Goal: Communication & Community: Answer question/provide support

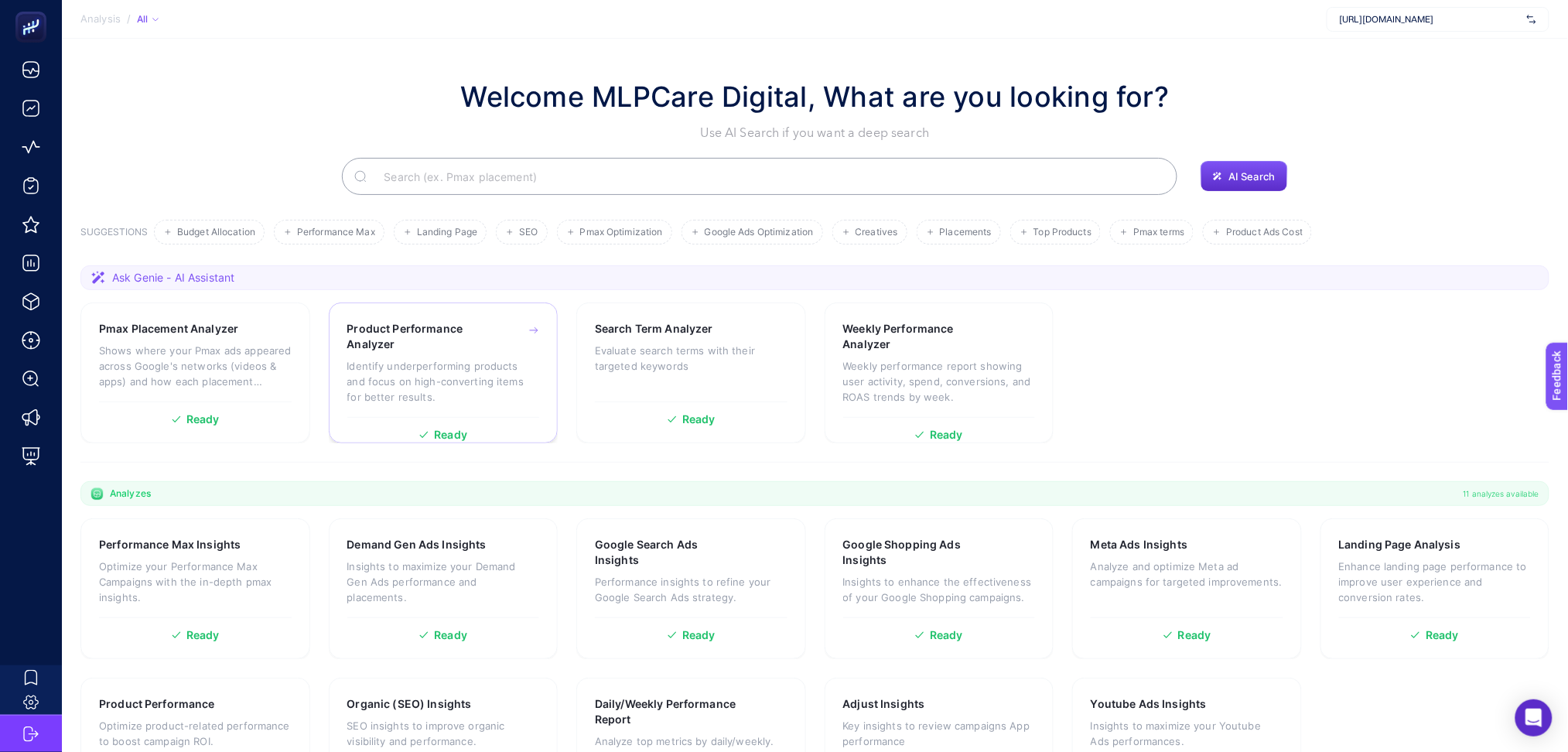
click at [517, 394] on p "Identify underperforming products and focus on high-converting items for better…" at bounding box center [444, 381] width 192 height 46
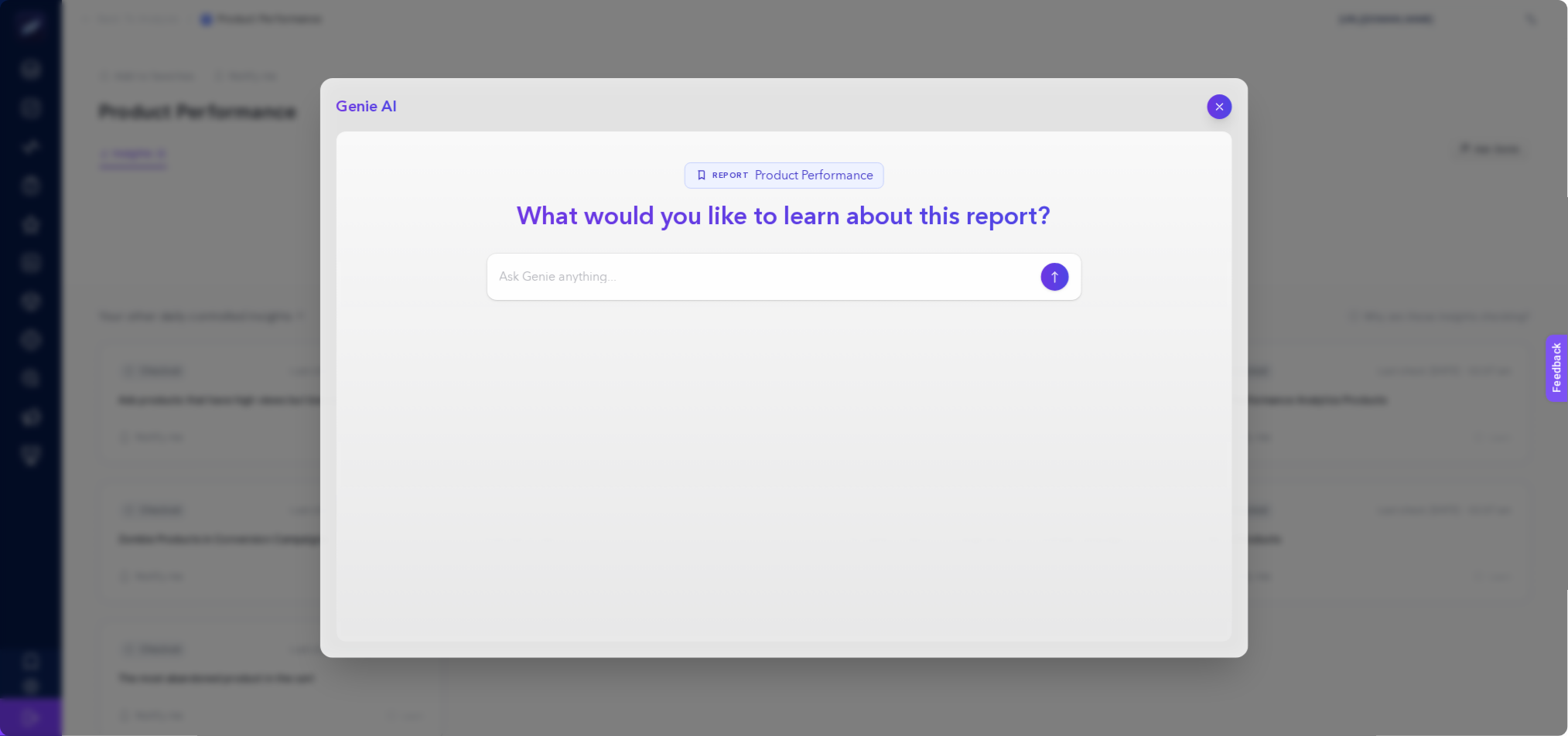
click at [1217, 110] on icon "button" at bounding box center [1220, 107] width 13 height 13
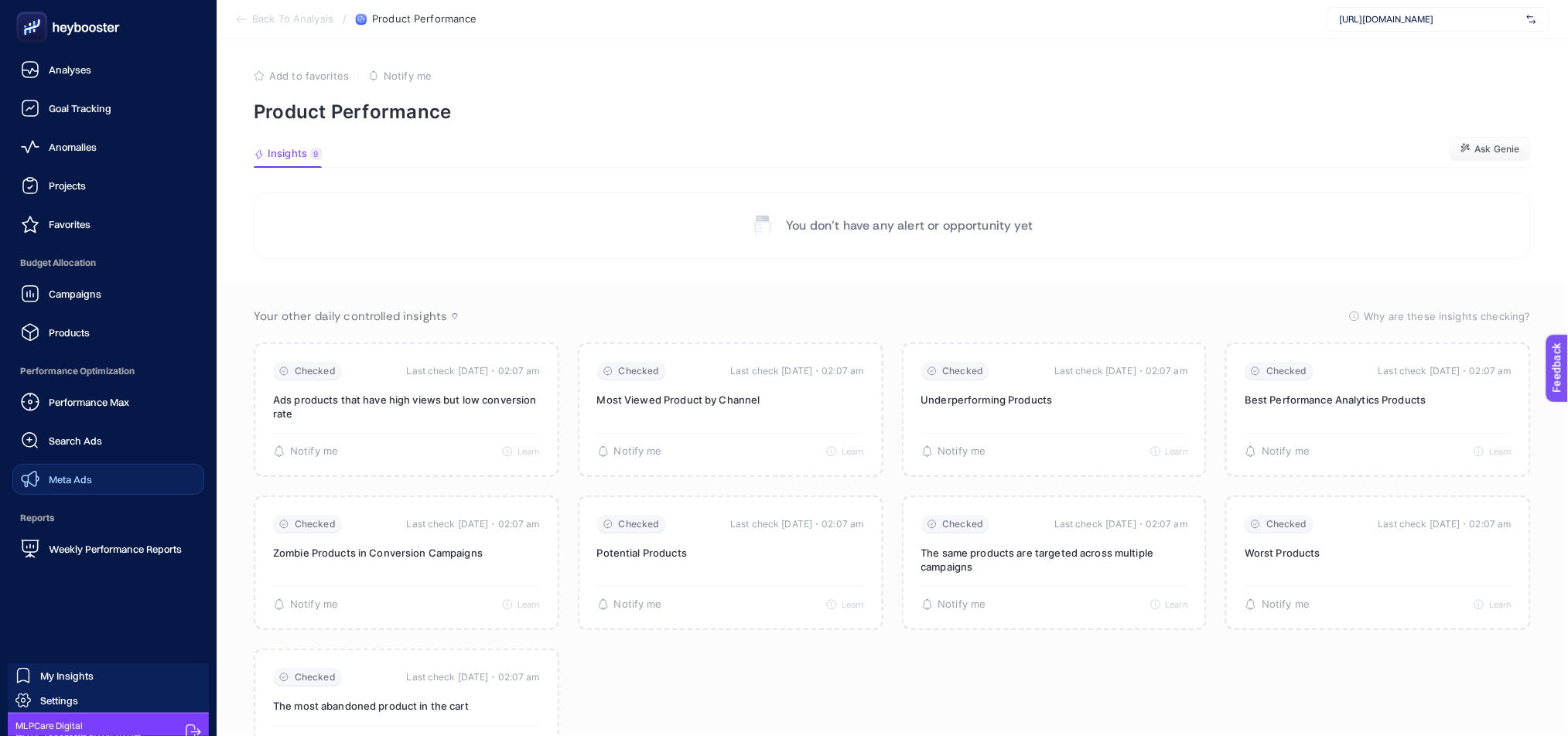
click at [139, 481] on link "Meta Ads" at bounding box center [108, 479] width 192 height 31
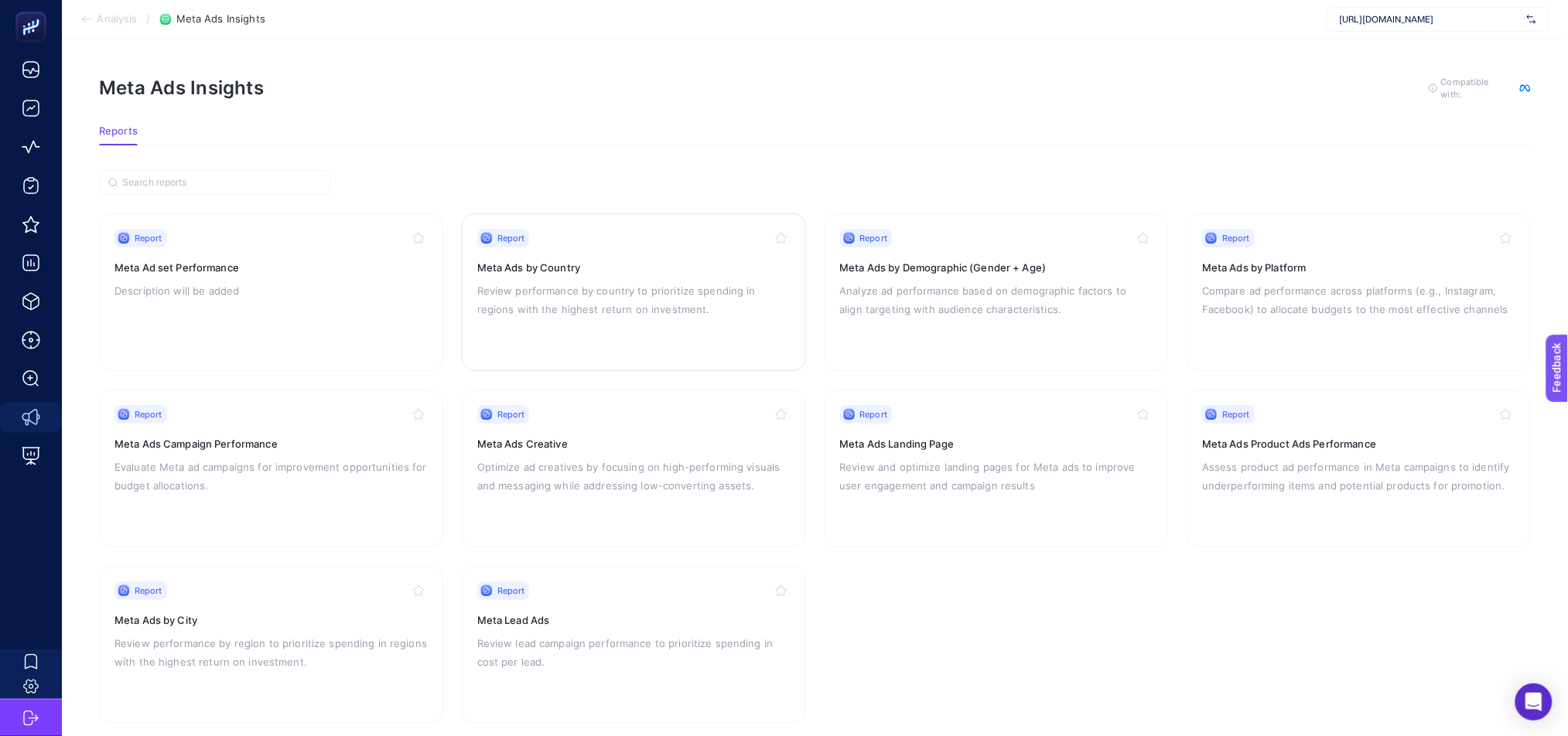
click at [690, 317] on div "Report Meta Ads by Country Review performance by country to prioritize spending…" at bounding box center [634, 293] width 313 height 127
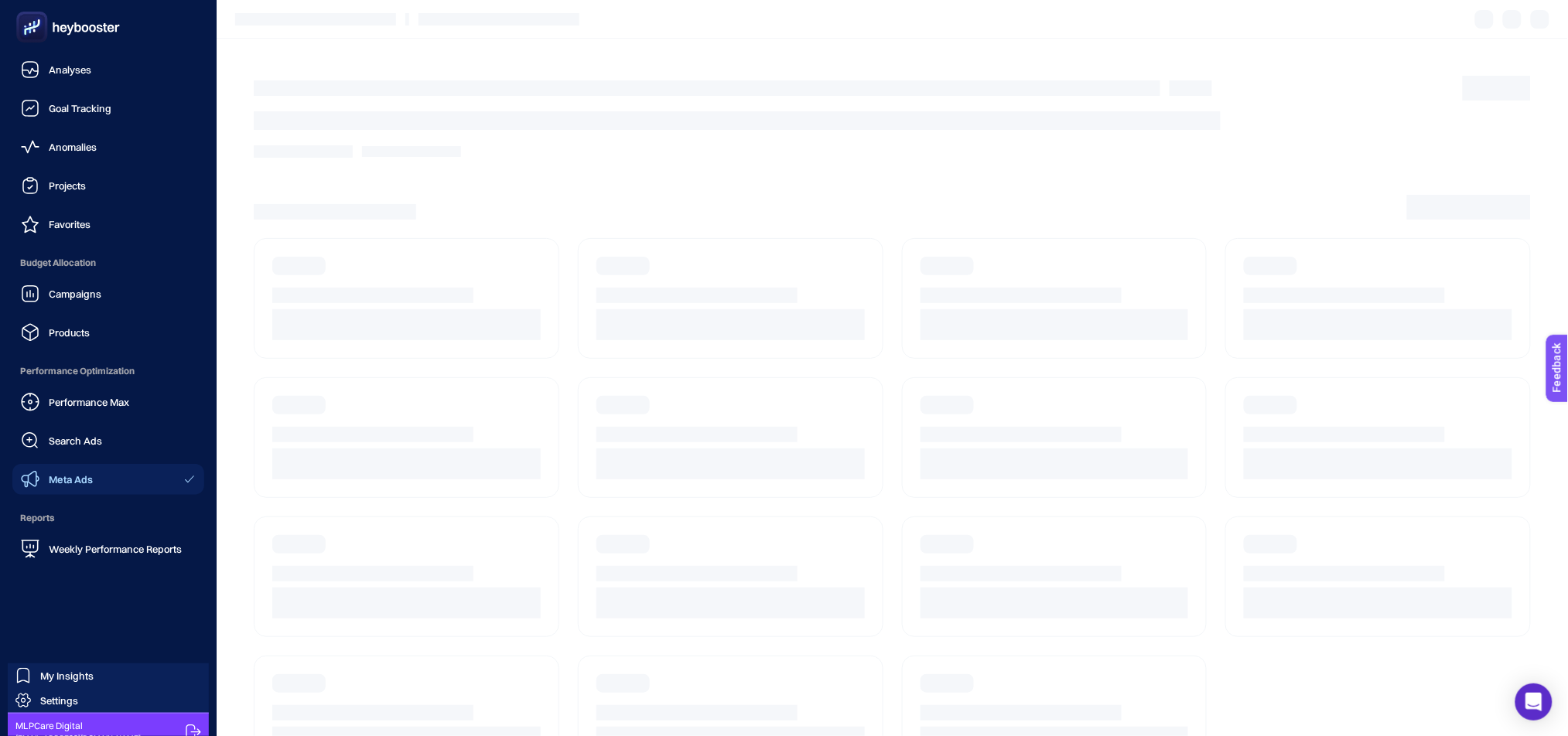
click at [96, 418] on div "Performance Max Search Ads Meta Ads" at bounding box center [108, 440] width 192 height 108
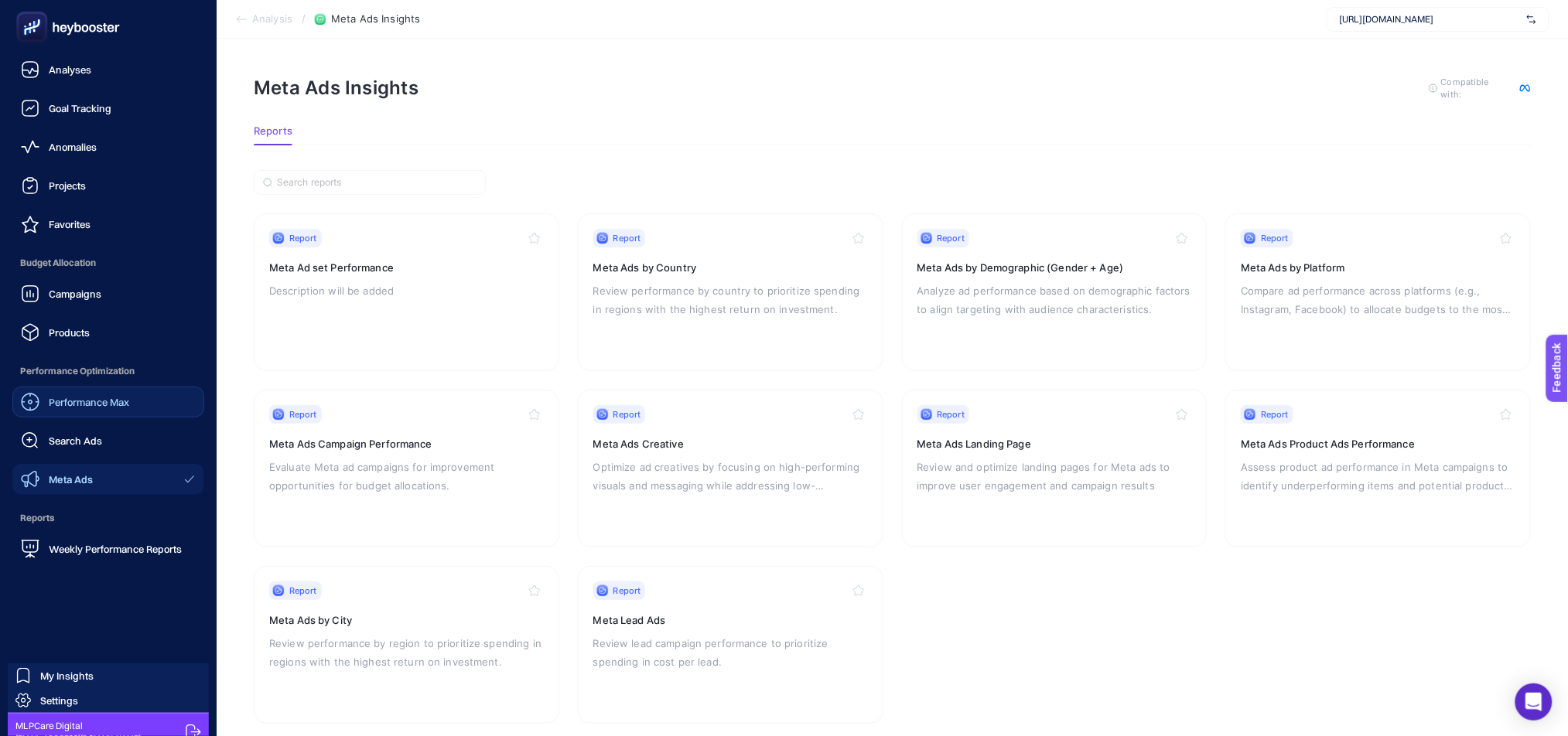
click at [96, 409] on div "Performance Max" at bounding box center [75, 402] width 108 height 19
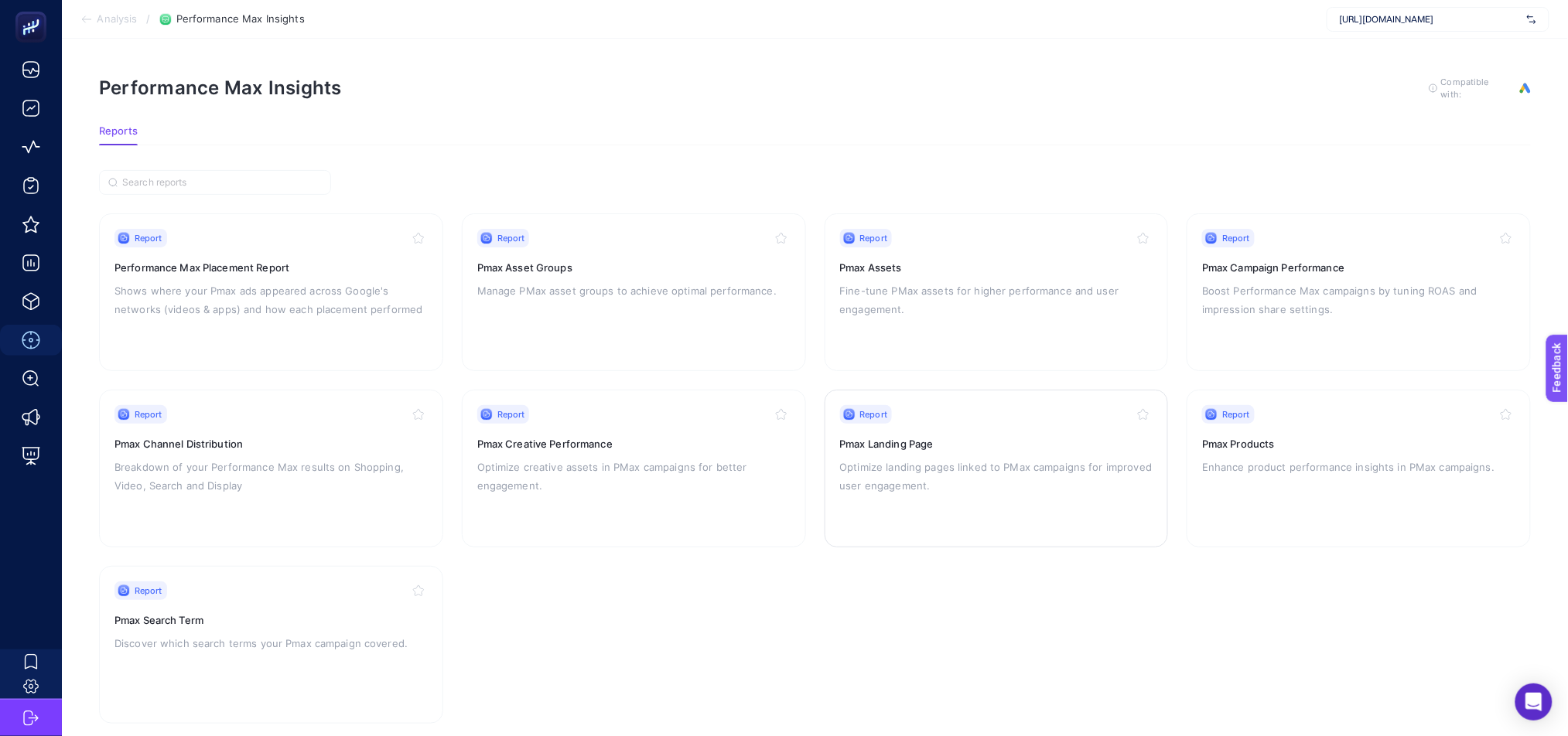
click at [1127, 504] on div "Report Pmax Landing Page Optimize landing pages linked to PMax campaigns for im…" at bounding box center [997, 469] width 313 height 127
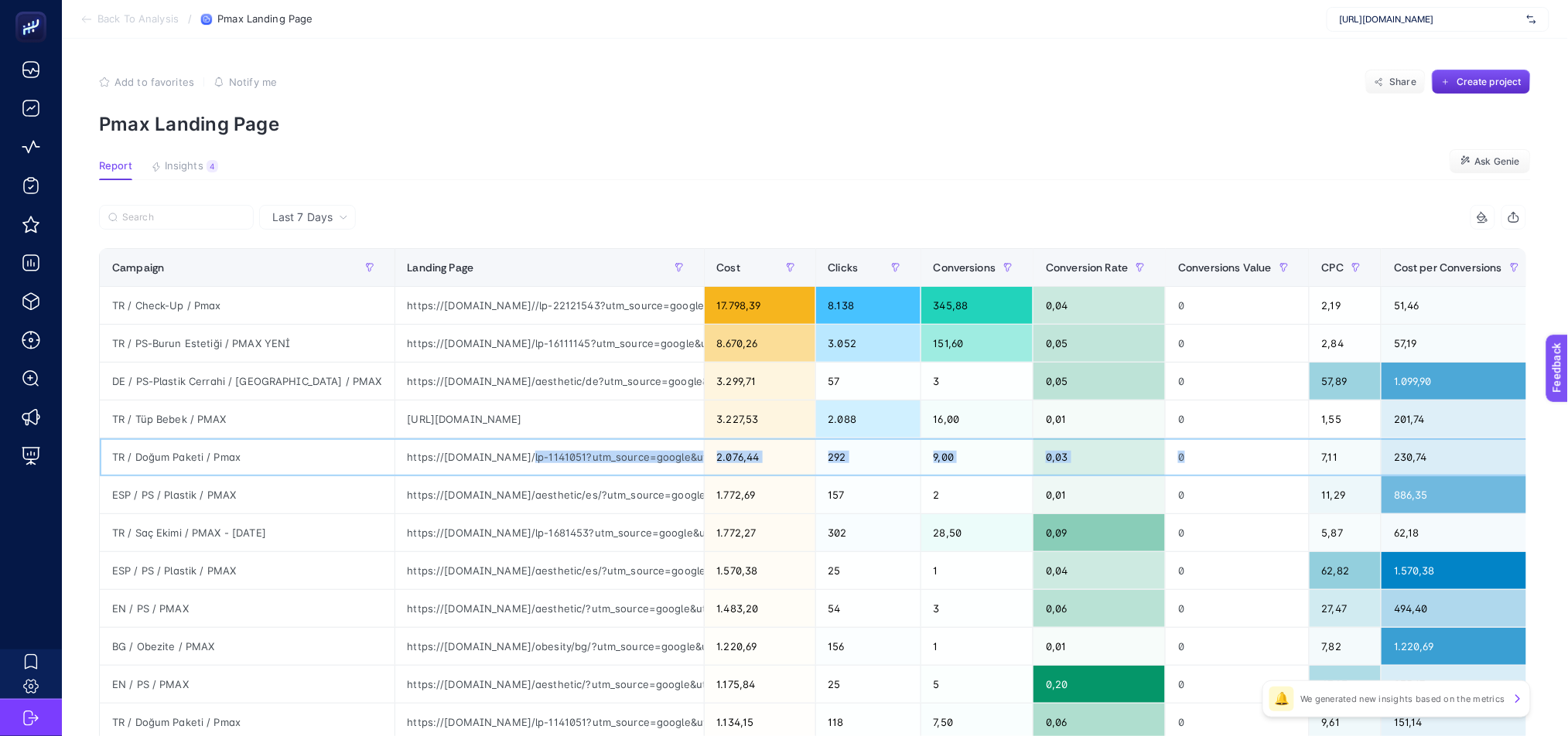
drag, startPoint x: 1174, startPoint y: 475, endPoint x: 446, endPoint y: 468, distance: 728.0
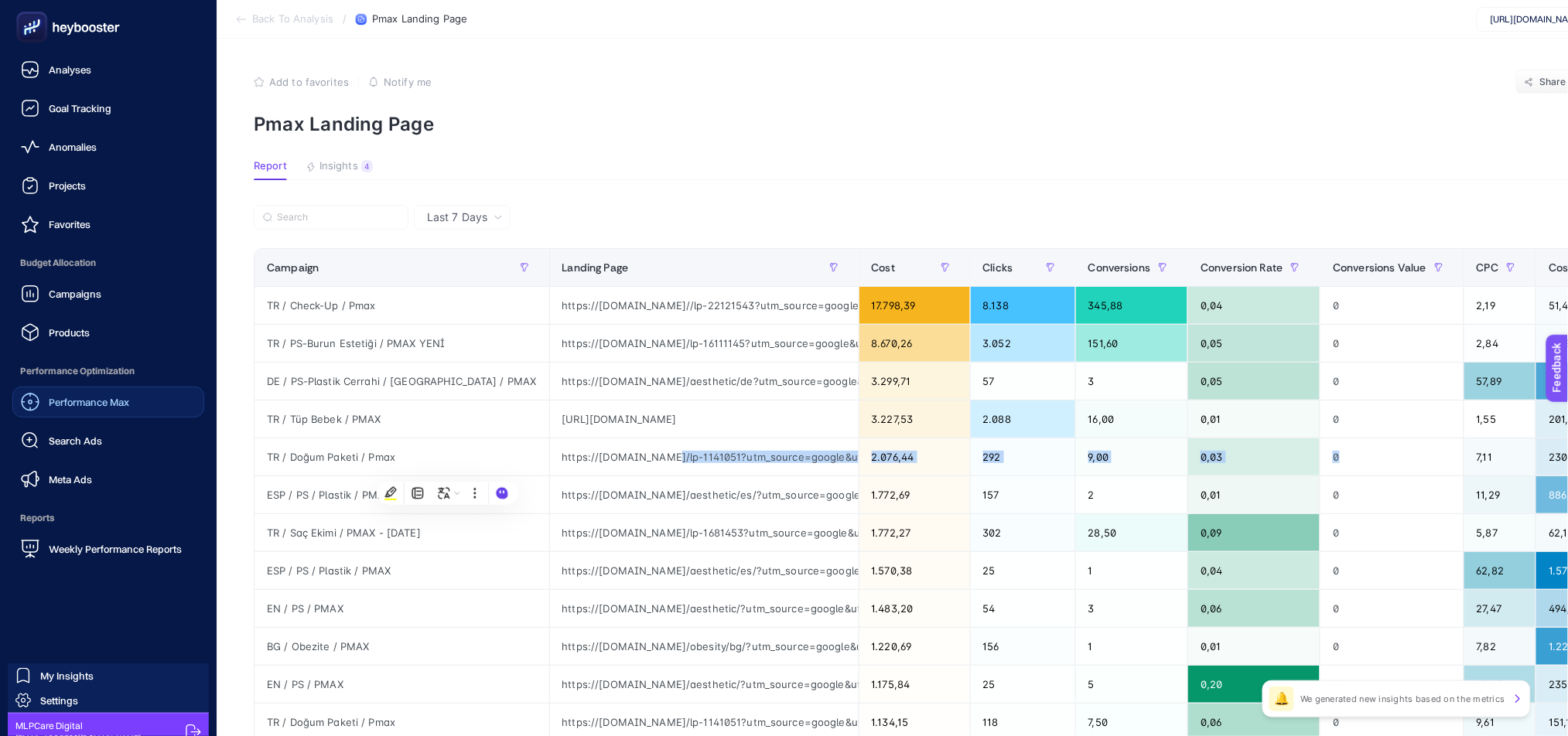
click at [52, 415] on link "Performance Max" at bounding box center [108, 402] width 192 height 31
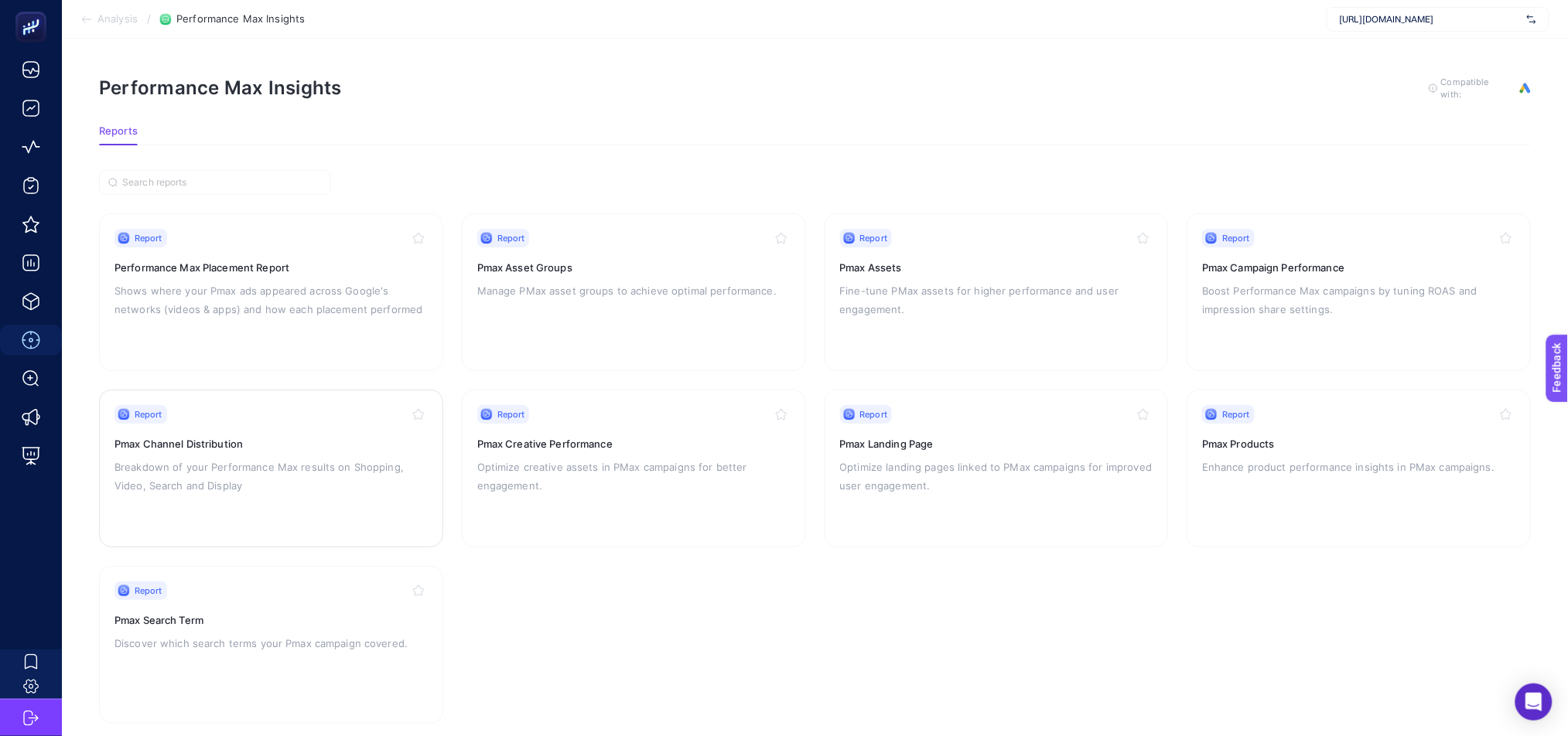
click at [351, 472] on p "Breakdown of your Performance Max results on Shopping, Video, Search and Display" at bounding box center [271, 476] width 313 height 37
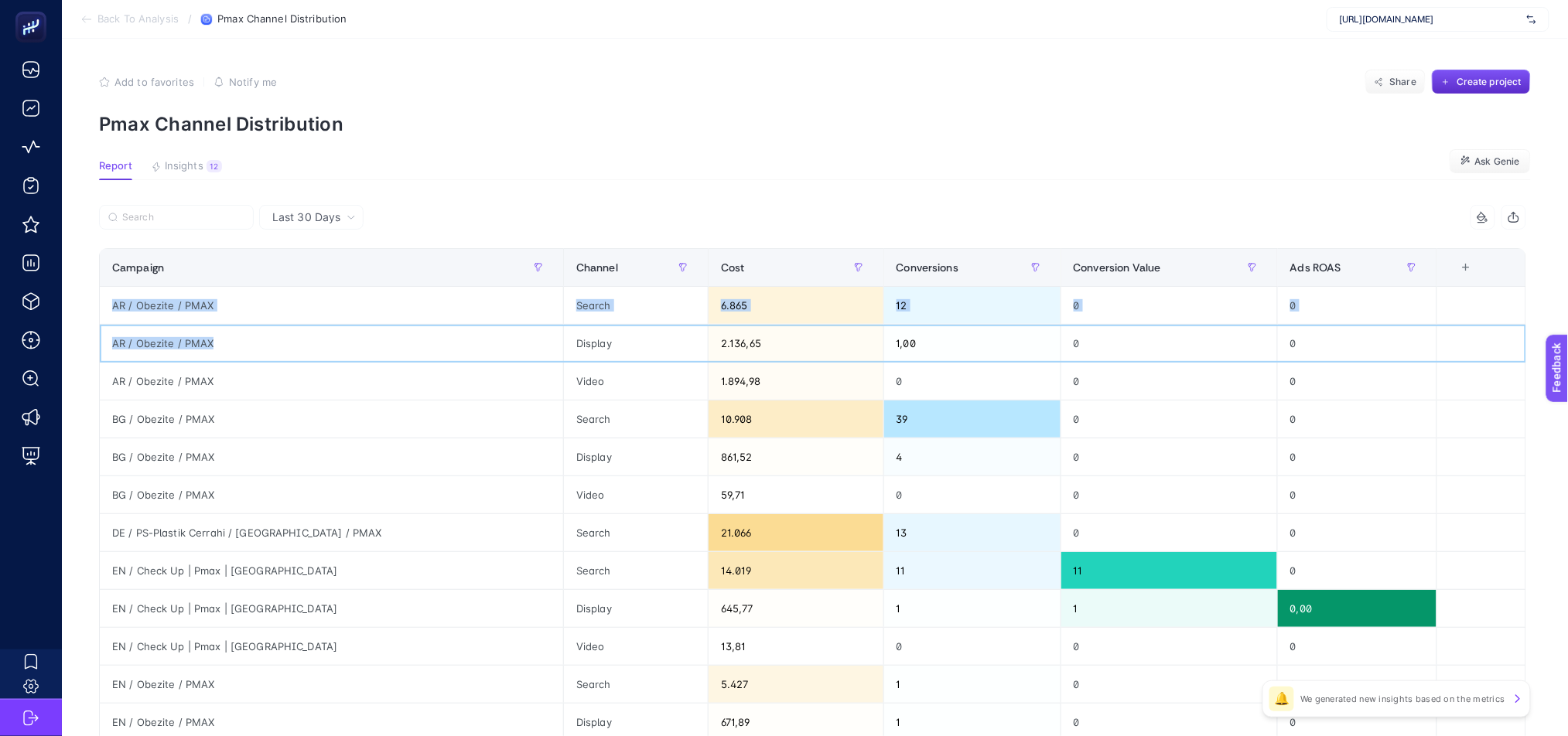
scroll to position [0, 10]
drag, startPoint x: 397, startPoint y: 338, endPoint x: 117, endPoint y: 378, distance: 282.8
click at [117, 378] on tbody "AR / Obezite / PMAX Search 6.865 12 0 0 AR / Obezite / PMAX Display 2.136,65 1,…" at bounding box center [813, 666] width 1426 height 758
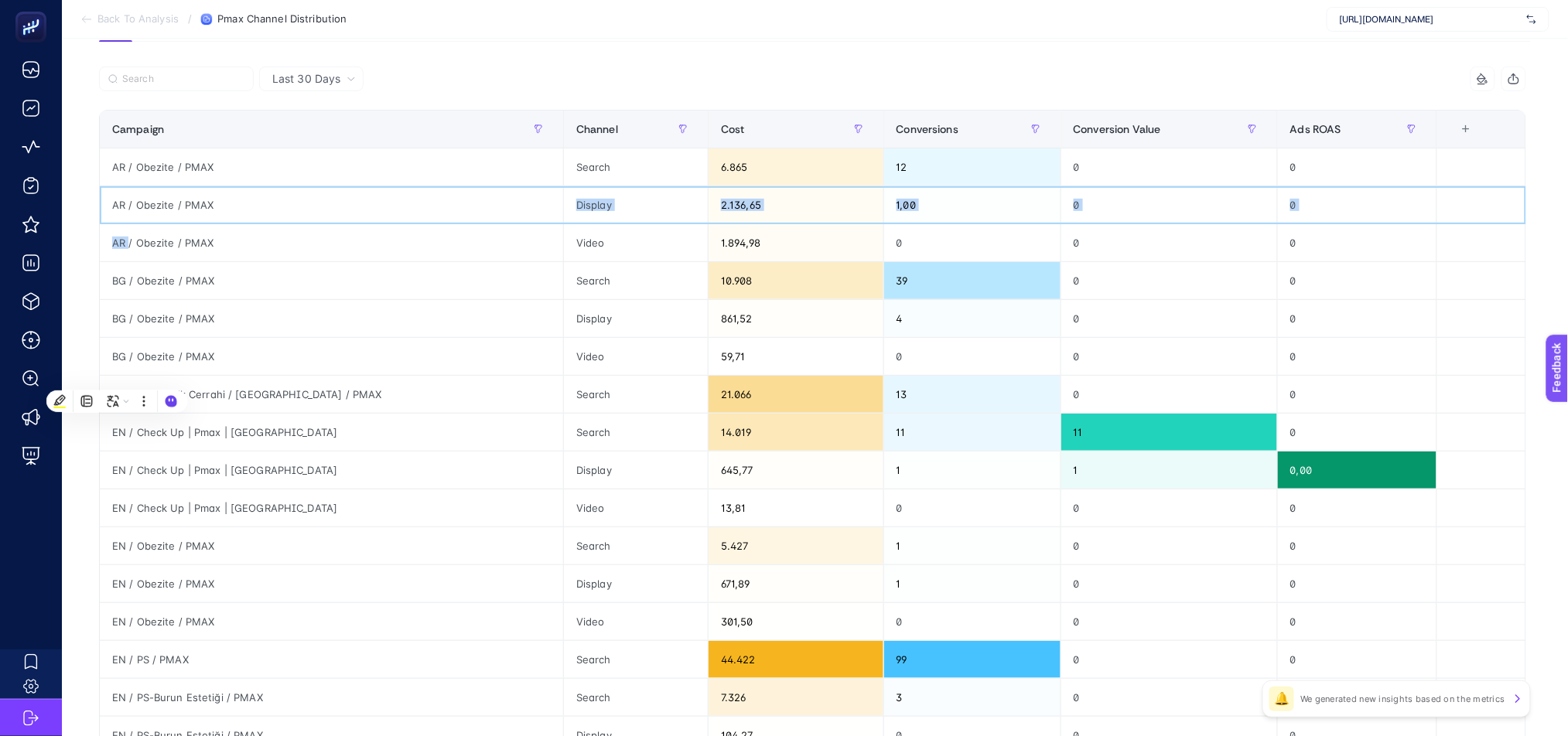
scroll to position [512, 10]
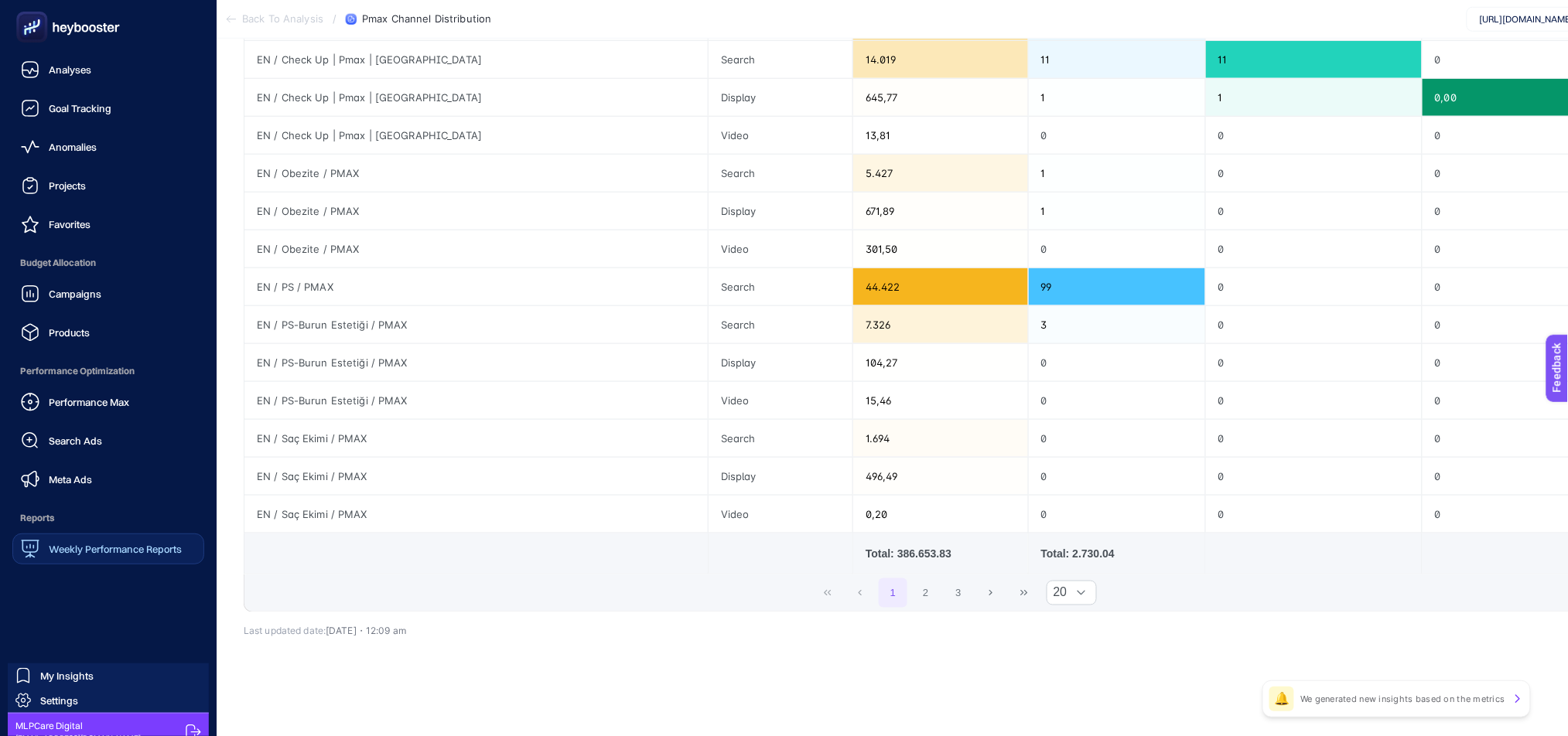
click at [89, 551] on span "Weekly Performance Reports" at bounding box center [115, 549] width 133 height 13
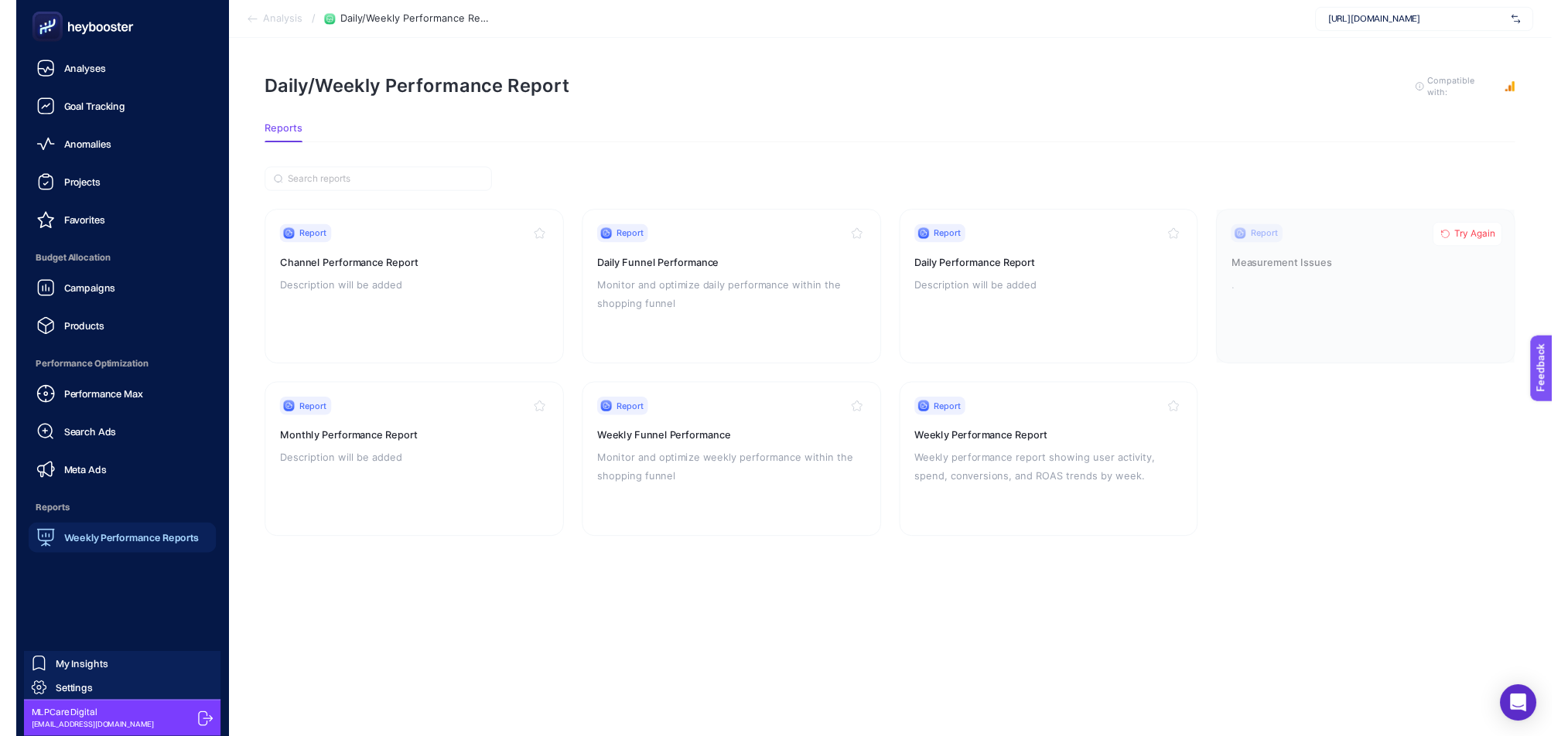
scroll to position [16, 0]
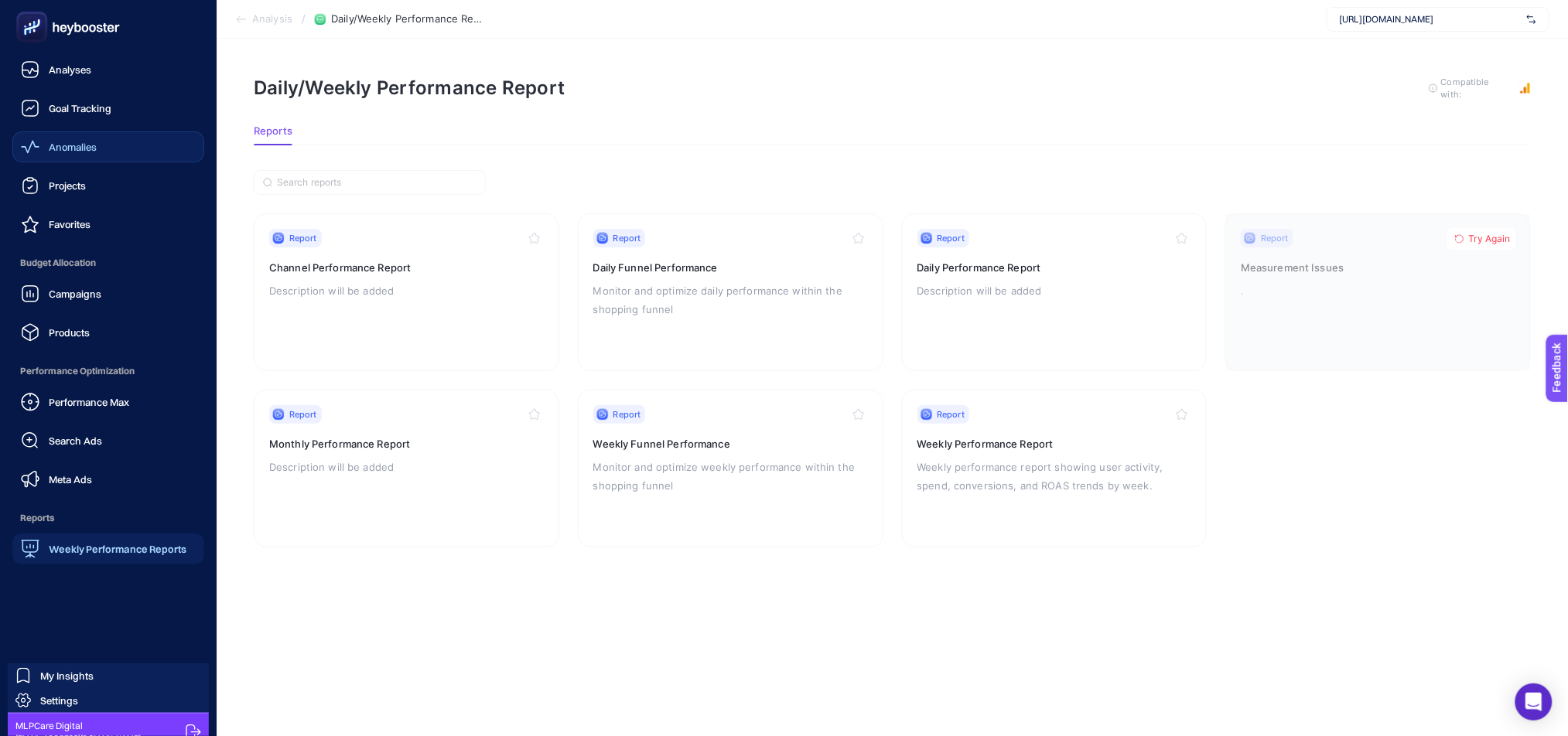
click at [71, 151] on span "Anomalies" at bounding box center [72, 147] width 48 height 13
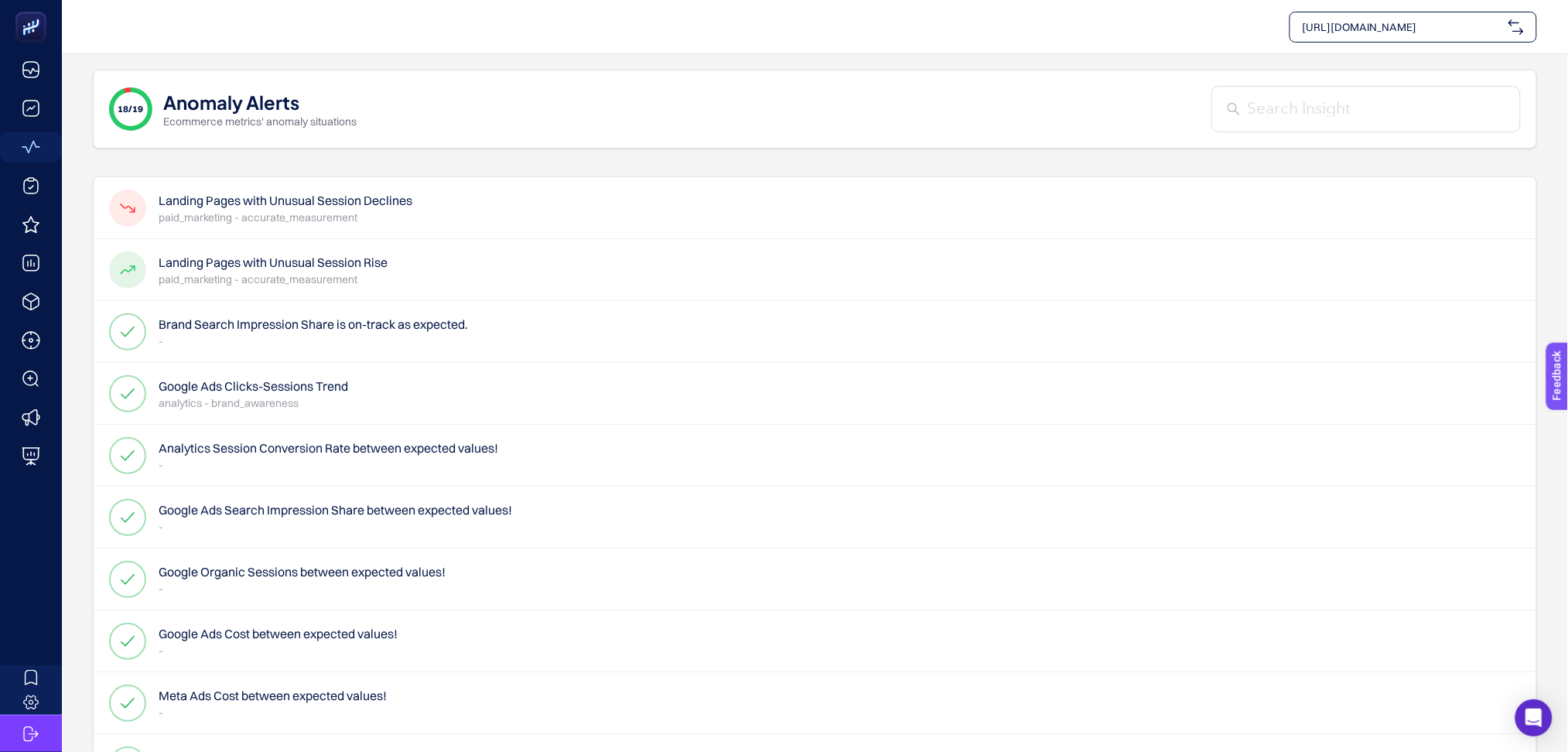
click at [390, 220] on p "paid_marketing - accurate_measurement" at bounding box center [286, 218] width 254 height 16
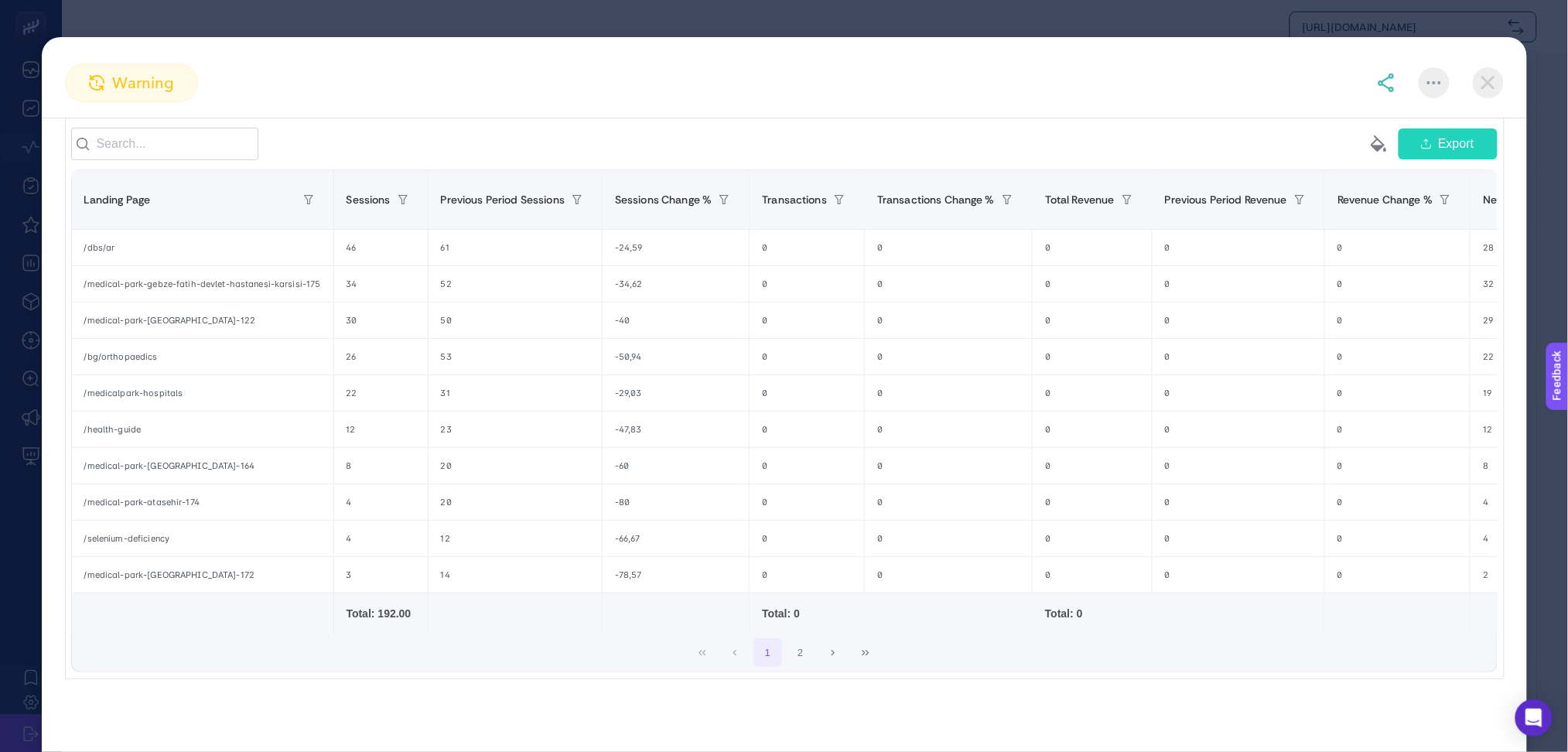
scroll to position [4, 0]
click at [1487, 86] on img at bounding box center [1488, 83] width 31 height 31
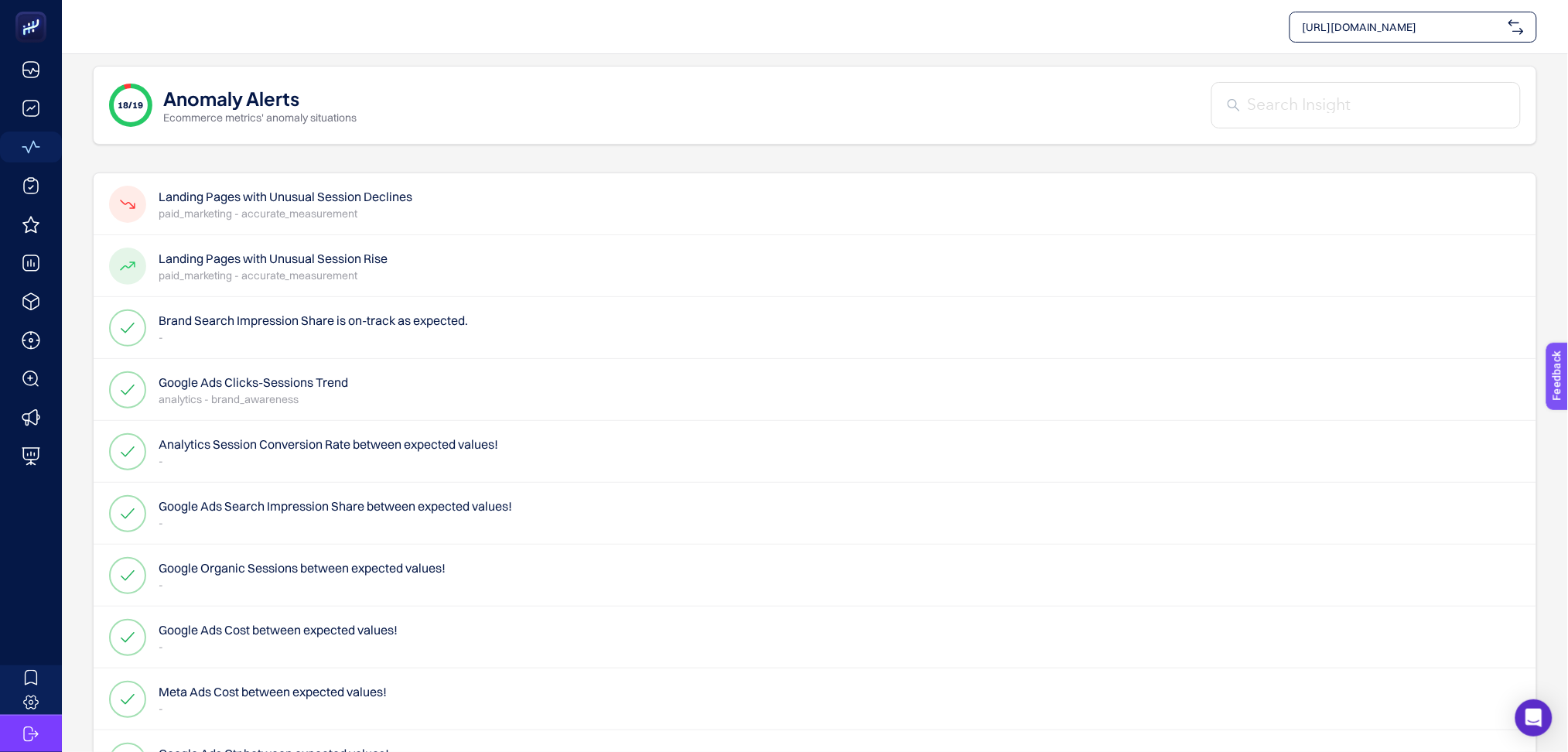
click at [657, 297] on div "Landing Pages with Unusual Session Rise paid_marketing - accurate_measurement" at bounding box center [815, 328] width 1443 height 62
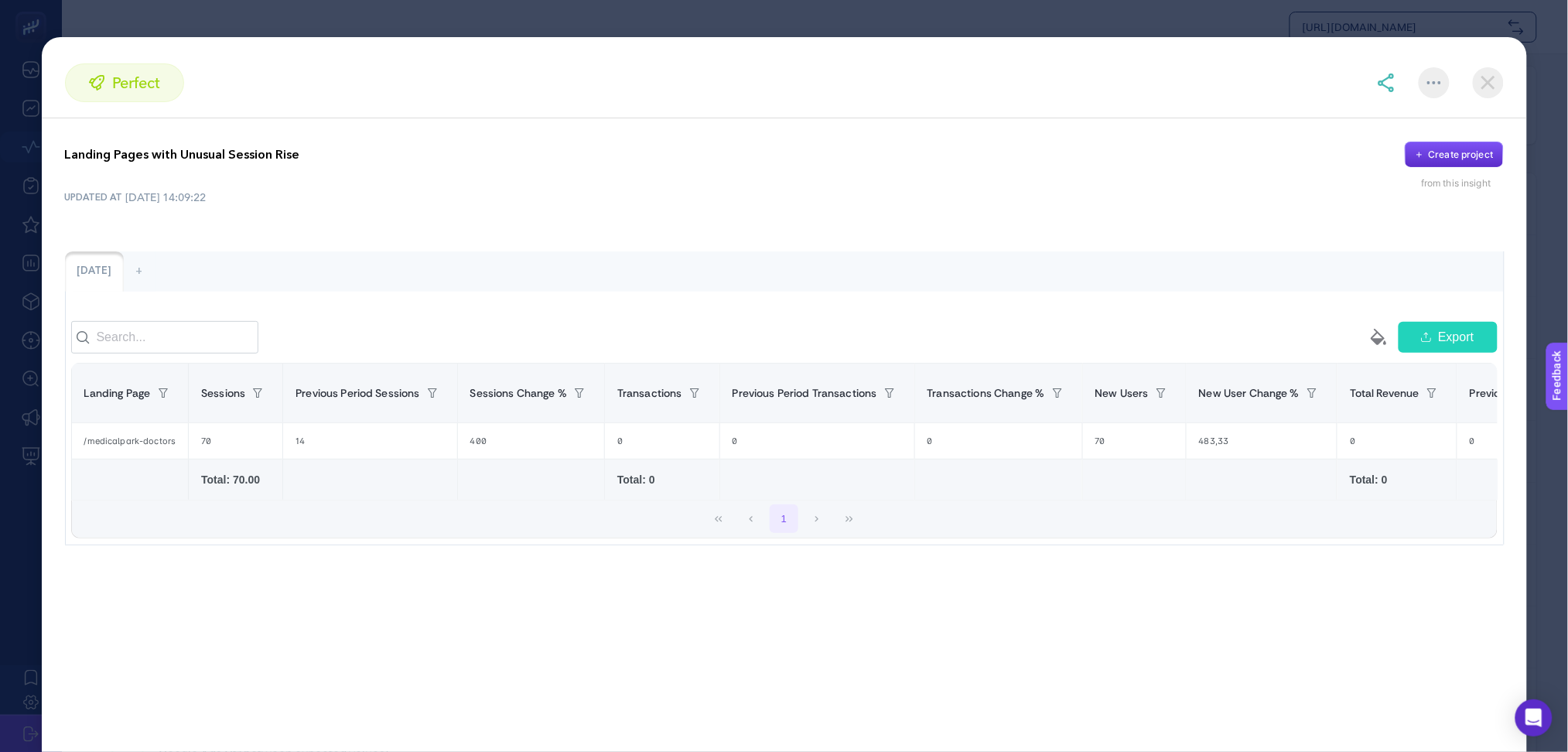
click at [1492, 81] on img at bounding box center [1488, 83] width 31 height 31
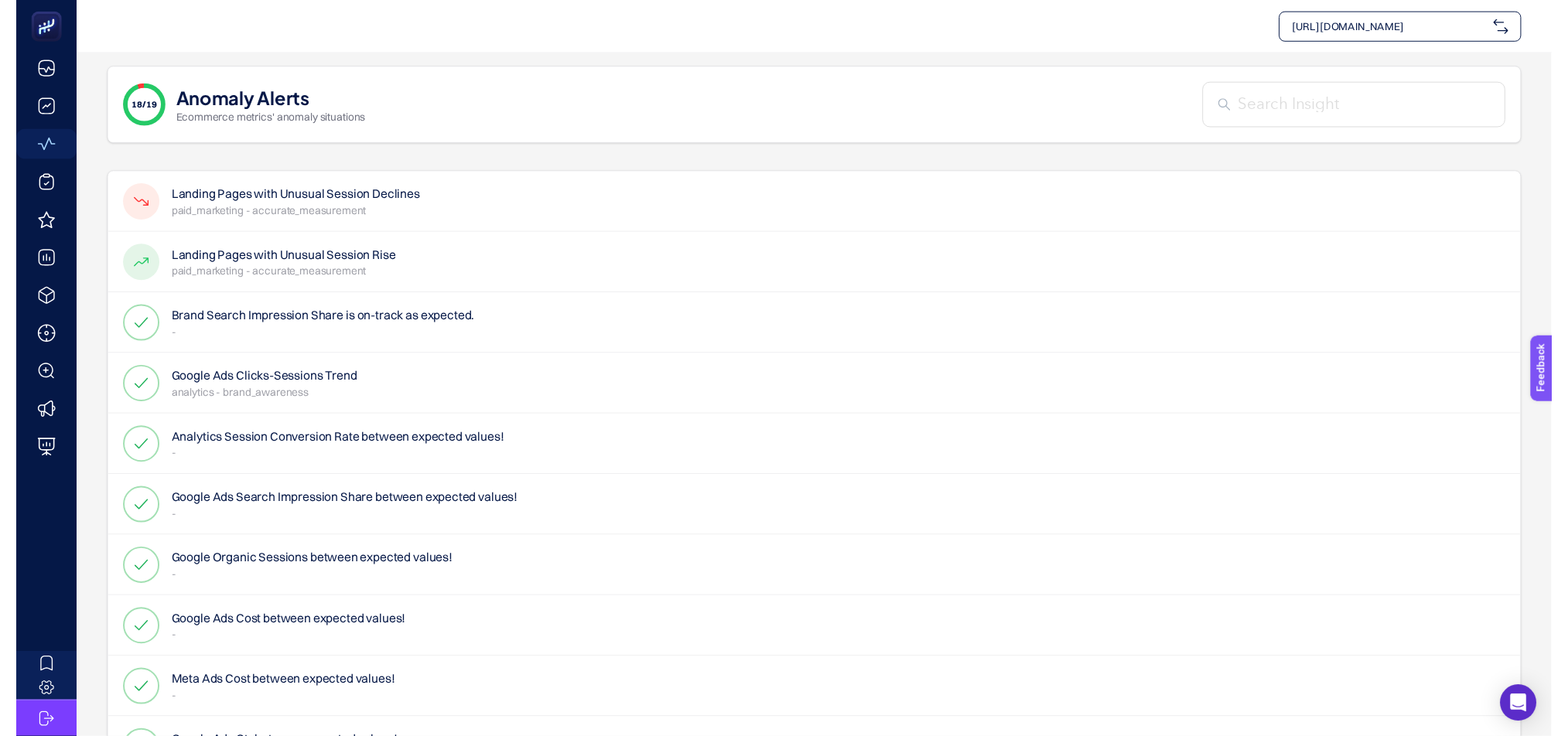
scroll to position [0, 0]
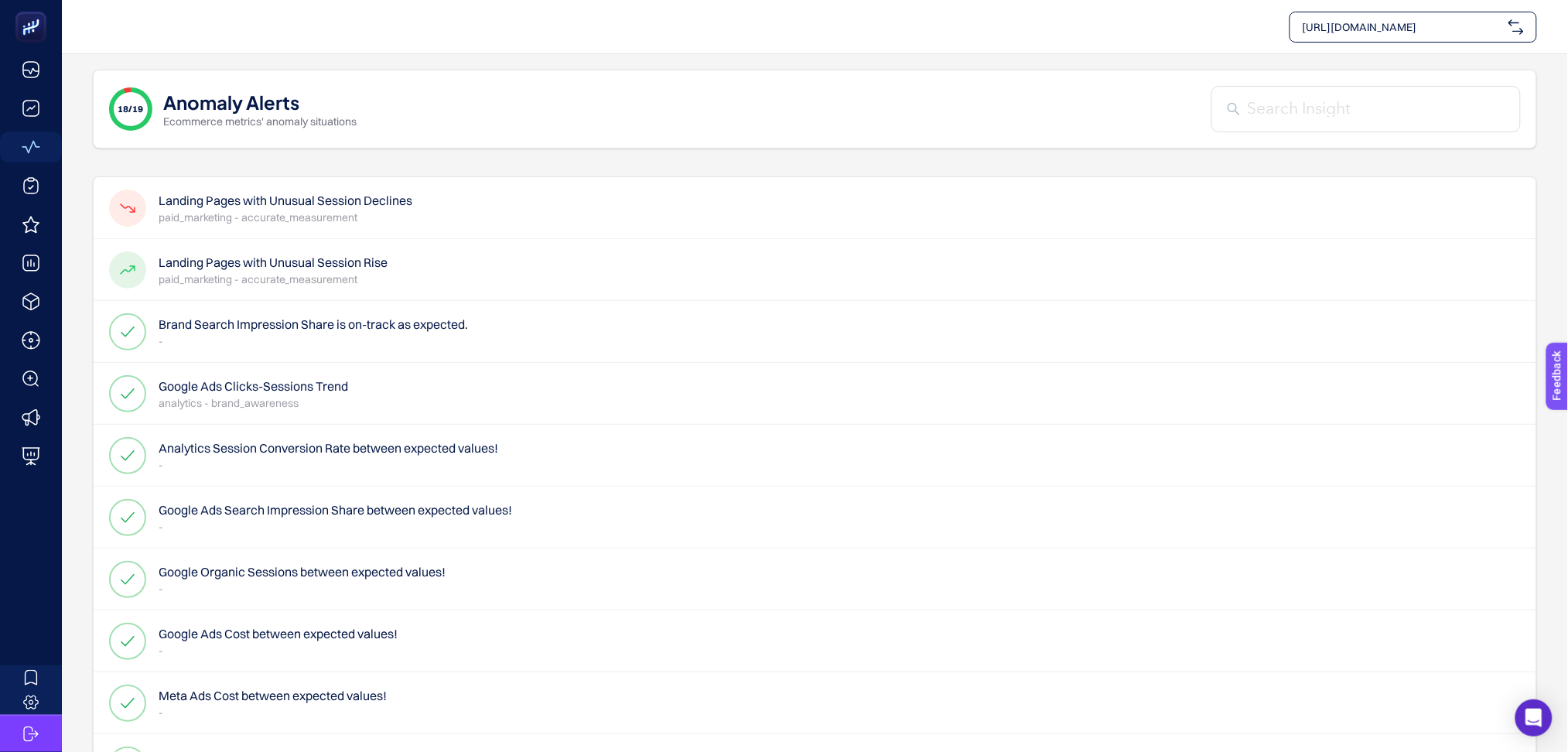
click at [1454, 31] on span "[URL][DOMAIN_NAME]" at bounding box center [1402, 27] width 200 height 16
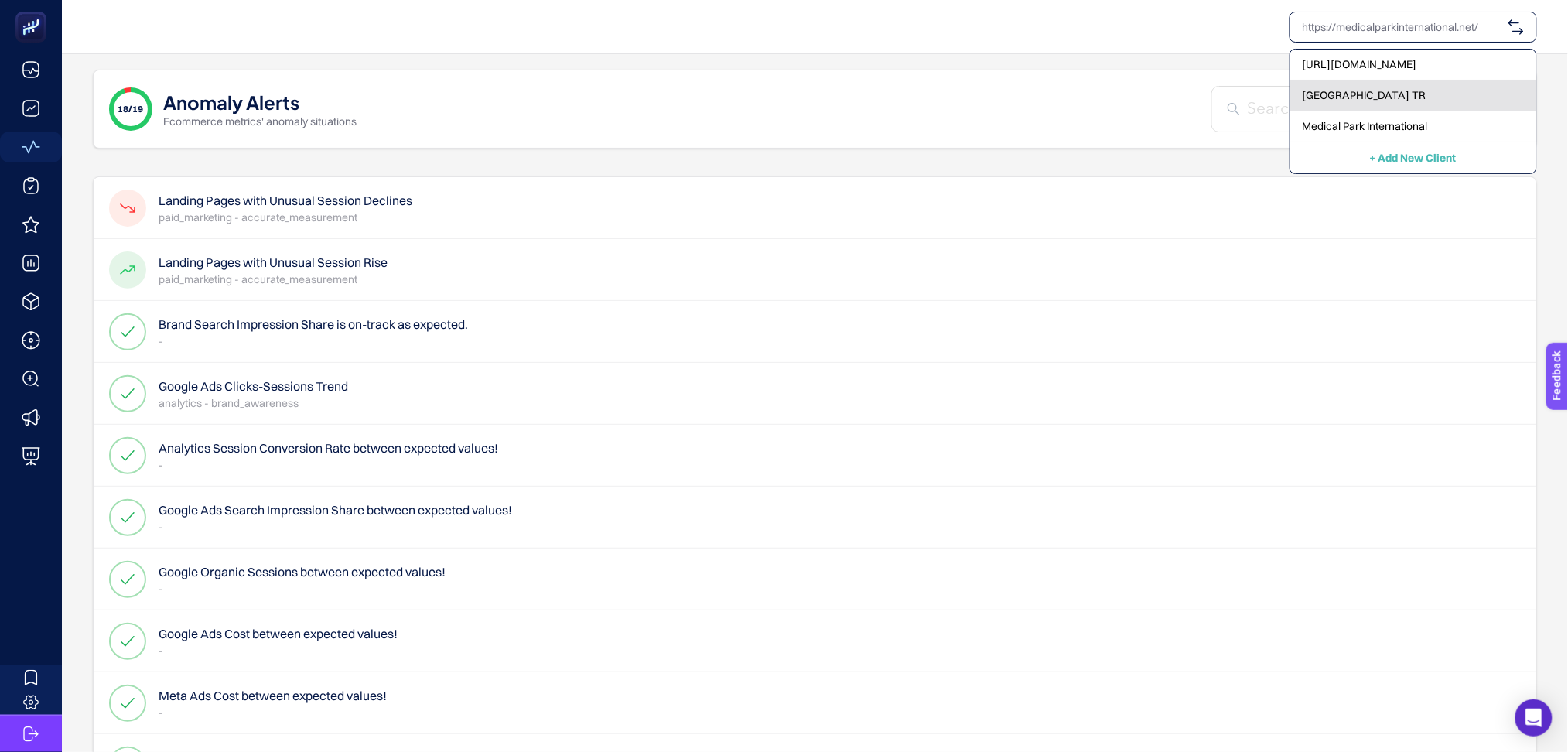
click at [1417, 111] on div "[GEOGRAPHIC_DATA] TR" at bounding box center [1413, 127] width 246 height 31
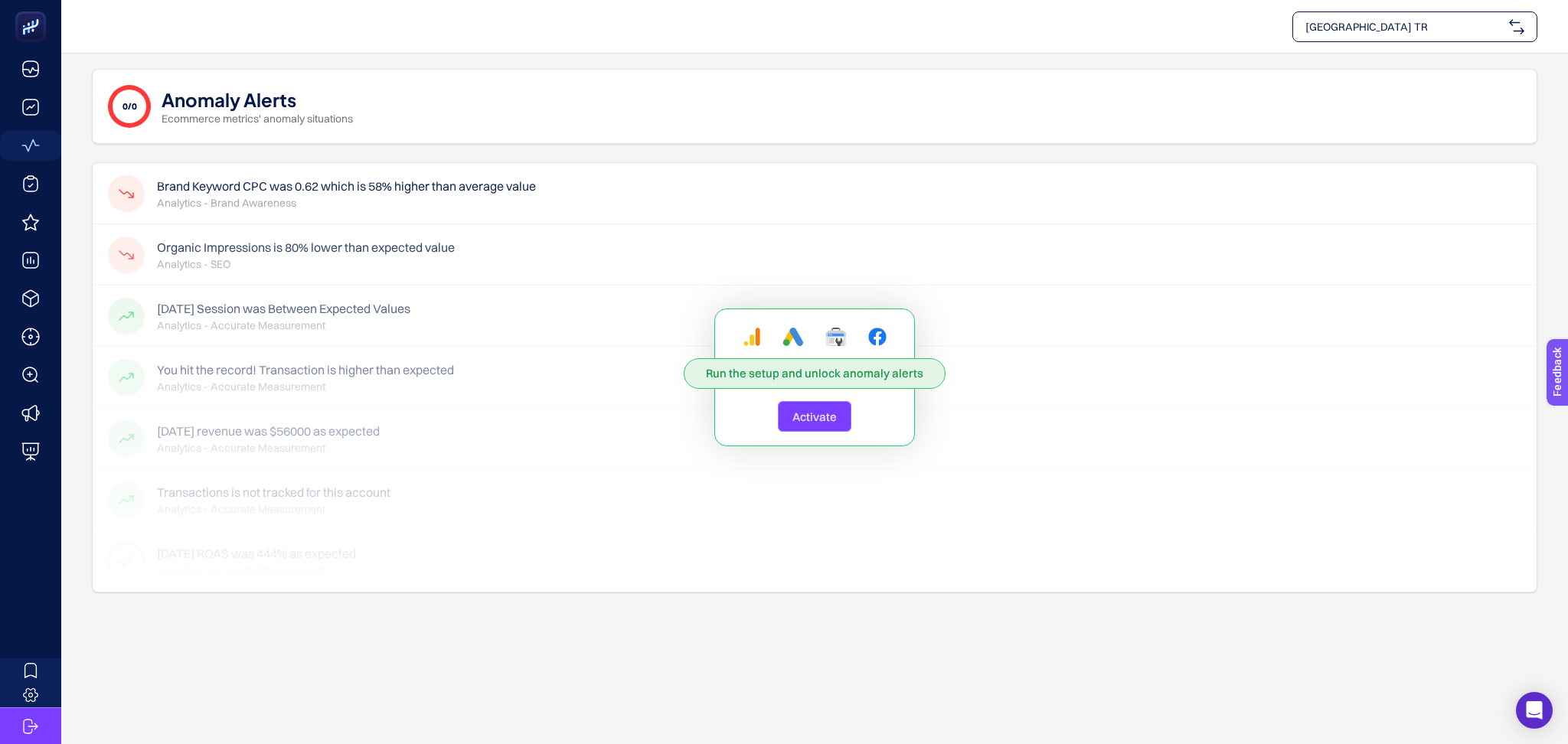
click at [602, 264] on div "Run the setup and unlock anomaly alerts Activate" at bounding box center [815, 378] width 1444 height 429
click at [504, 257] on div "Run the setup and unlock anomaly alerts Activate" at bounding box center [815, 378] width 1444 height 429
click at [827, 417] on span "Activate" at bounding box center [814, 417] width 44 height 15
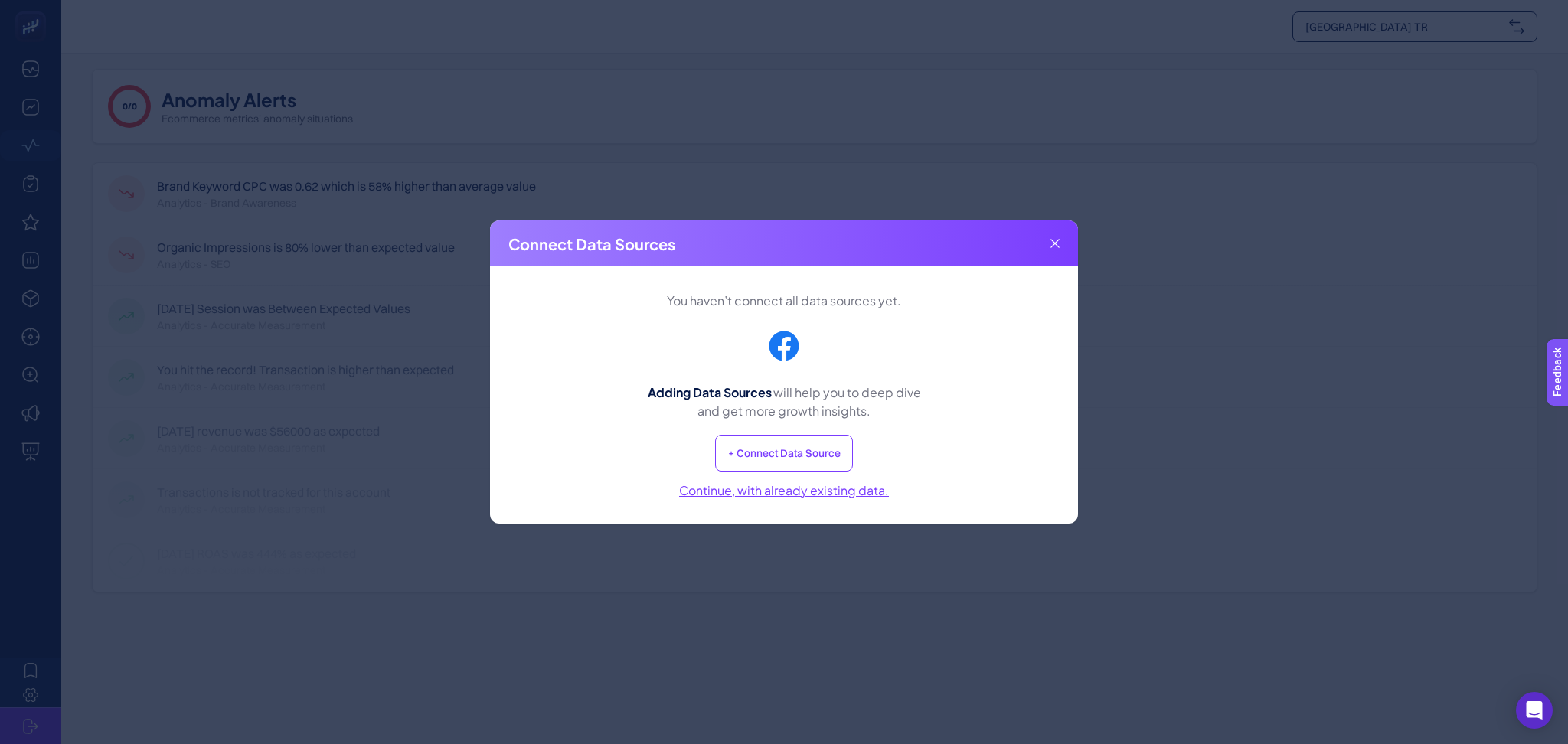
click at [1043, 240] on div "Connect Data Sources" at bounding box center [784, 243] width 588 height 46
click at [1059, 242] on icon at bounding box center [1055, 243] width 9 height 9
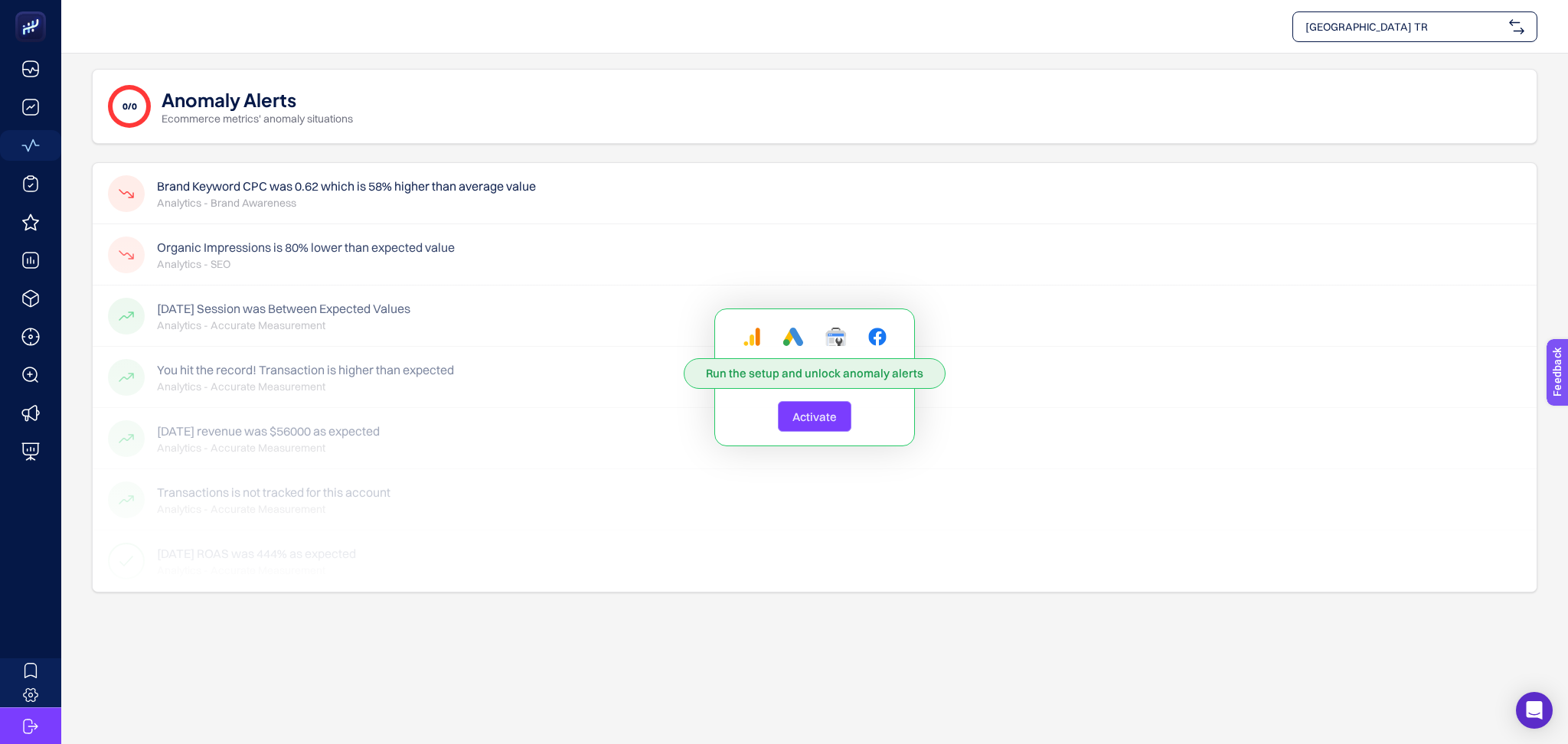
click at [635, 198] on div "Run the setup and unlock anomaly alerts Activate" at bounding box center [815, 378] width 1444 height 429
click at [1383, 29] on span "[GEOGRAPHIC_DATA] TR" at bounding box center [1404, 27] width 198 height 15
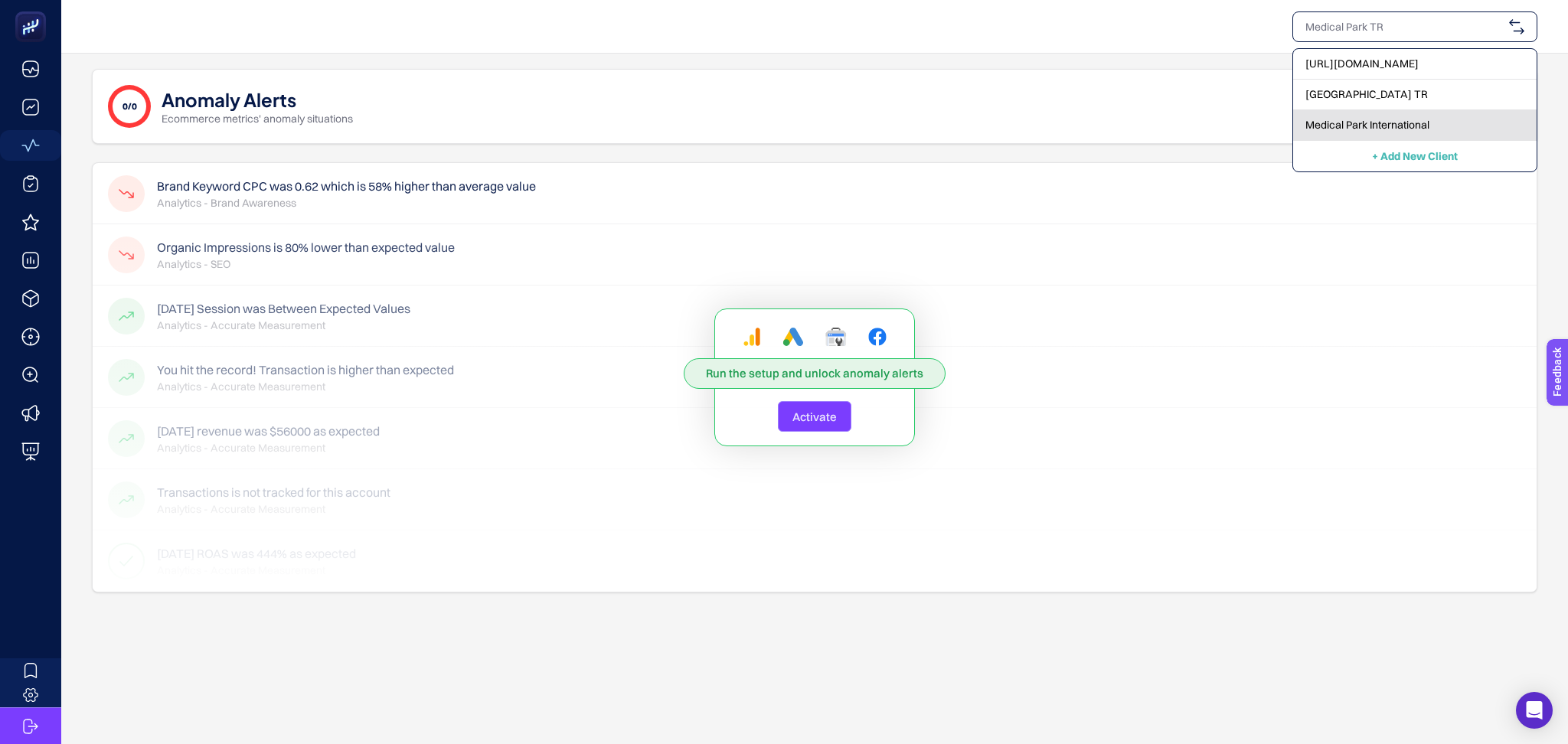
click at [1402, 122] on span "Medical Park International" at bounding box center [1367, 125] width 124 height 15
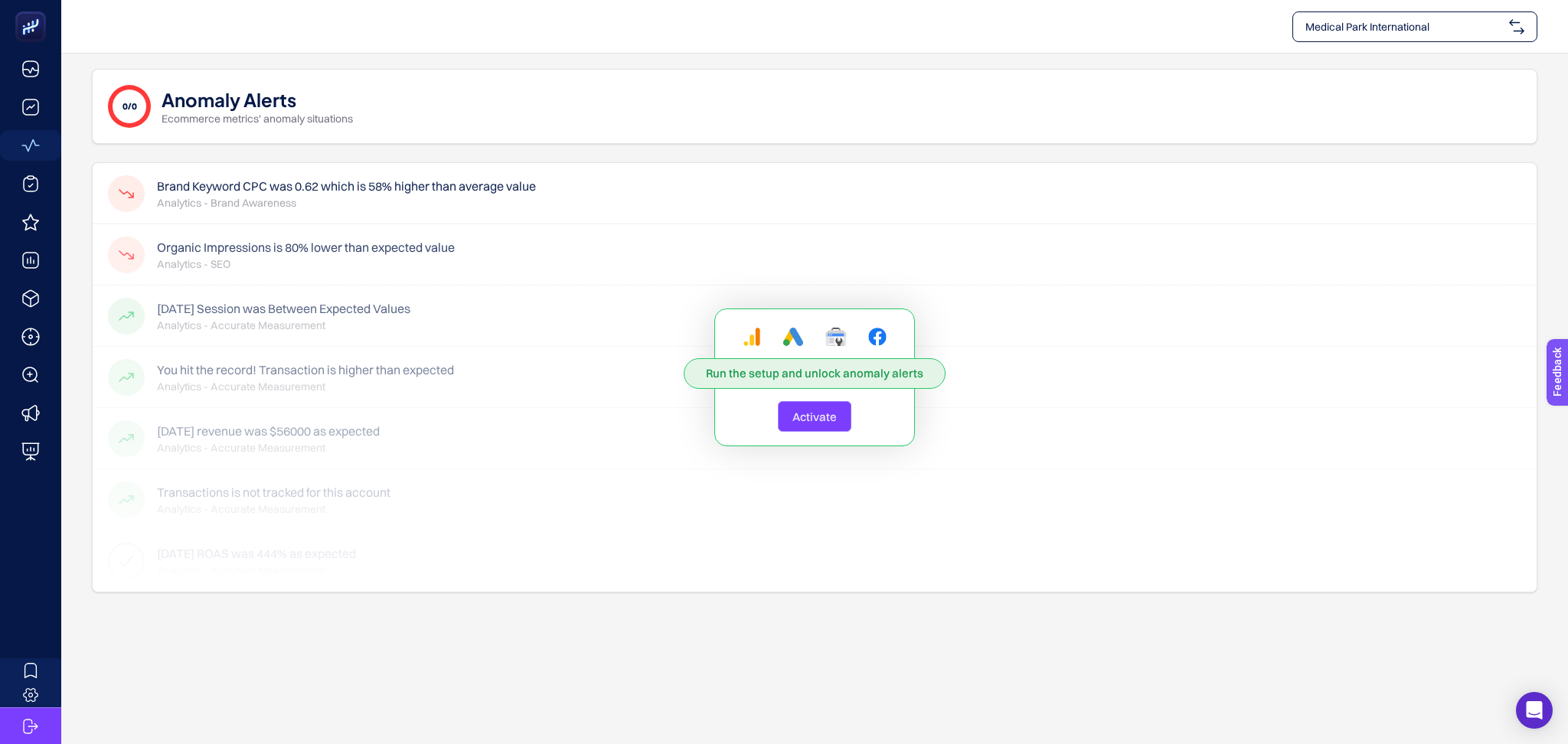
click at [1488, 23] on span "Medical Park International" at bounding box center [1404, 27] width 198 height 15
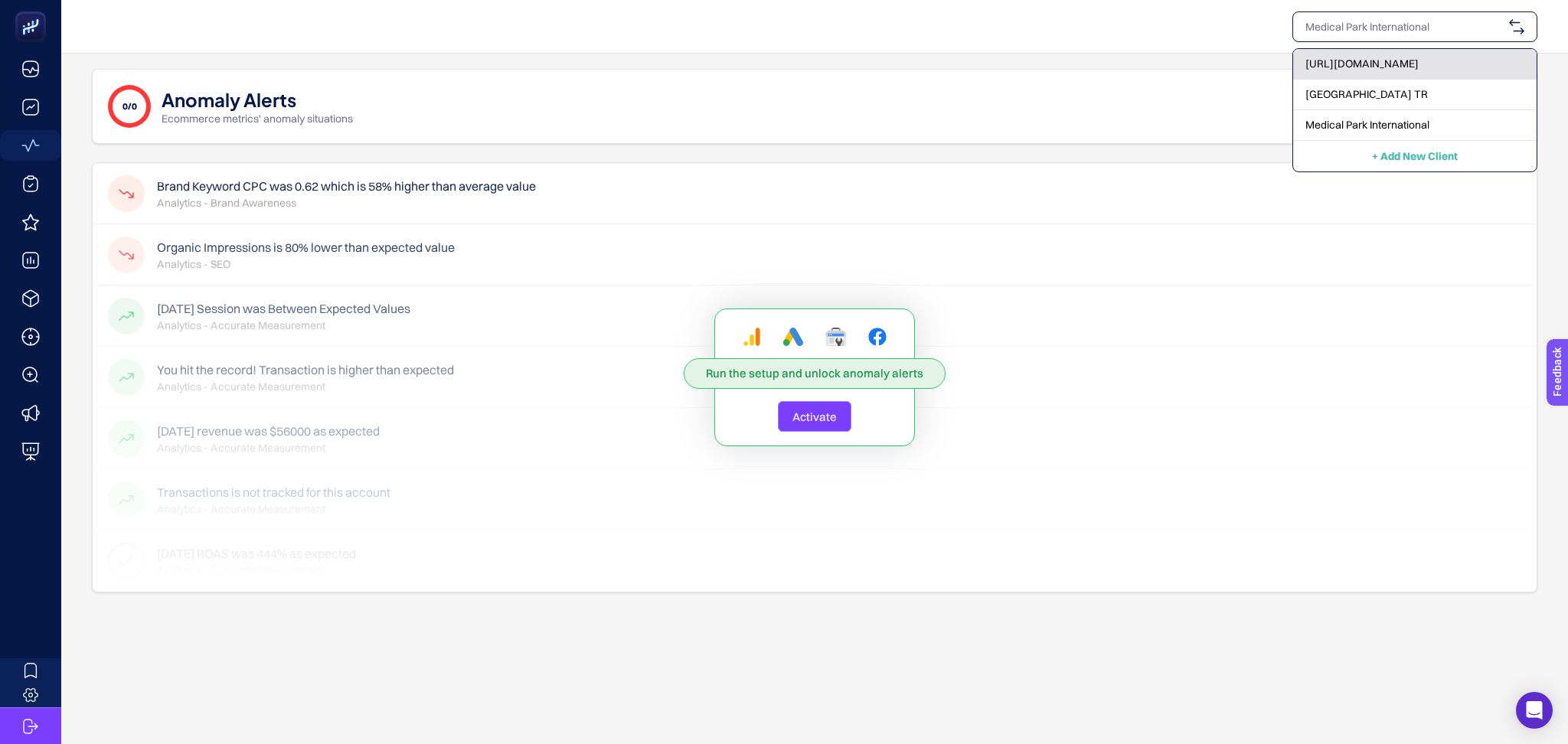
click at [1419, 67] on span "[URL][DOMAIN_NAME]" at bounding box center [1362, 63] width 113 height 15
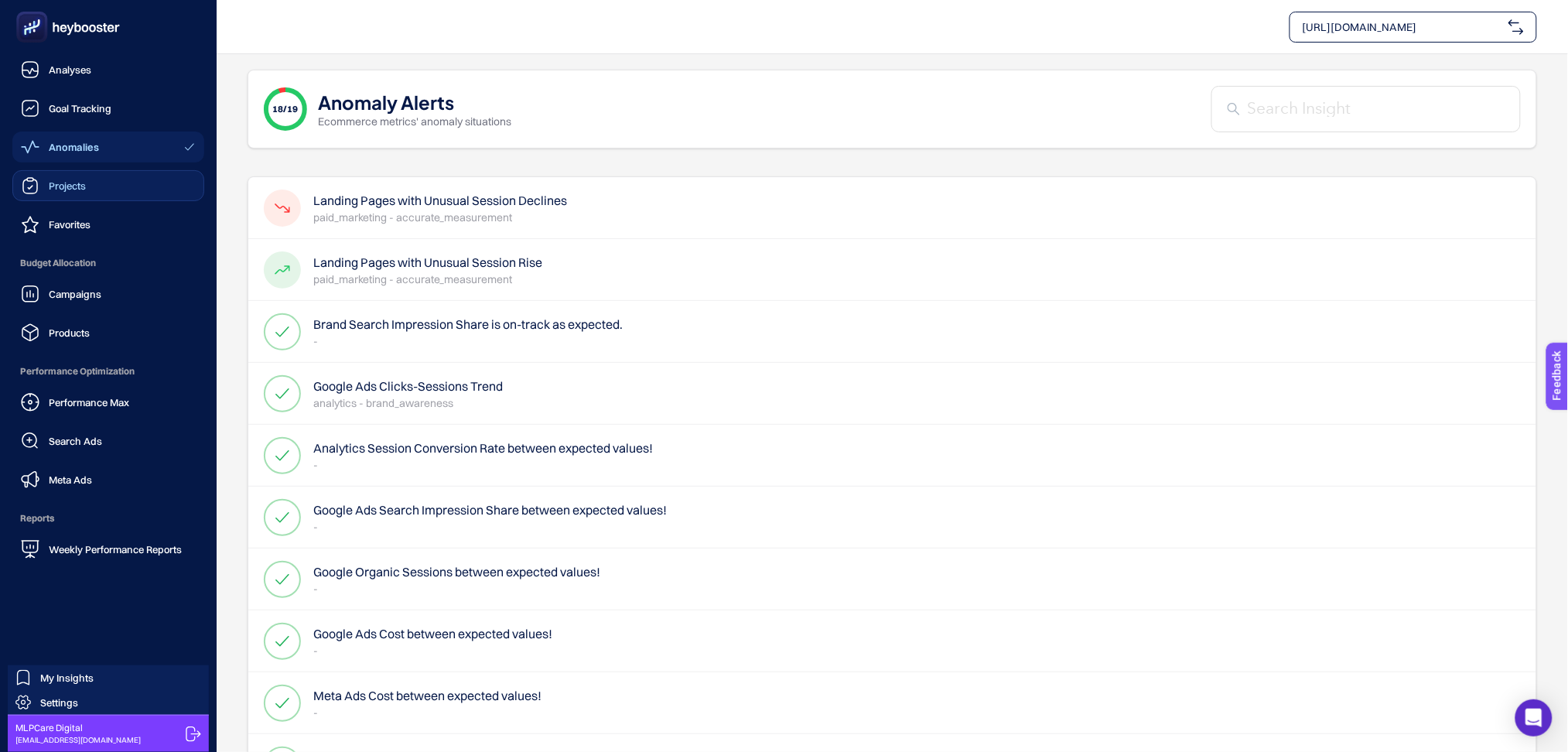
click at [69, 185] on span "Projects" at bounding box center [67, 185] width 37 height 13
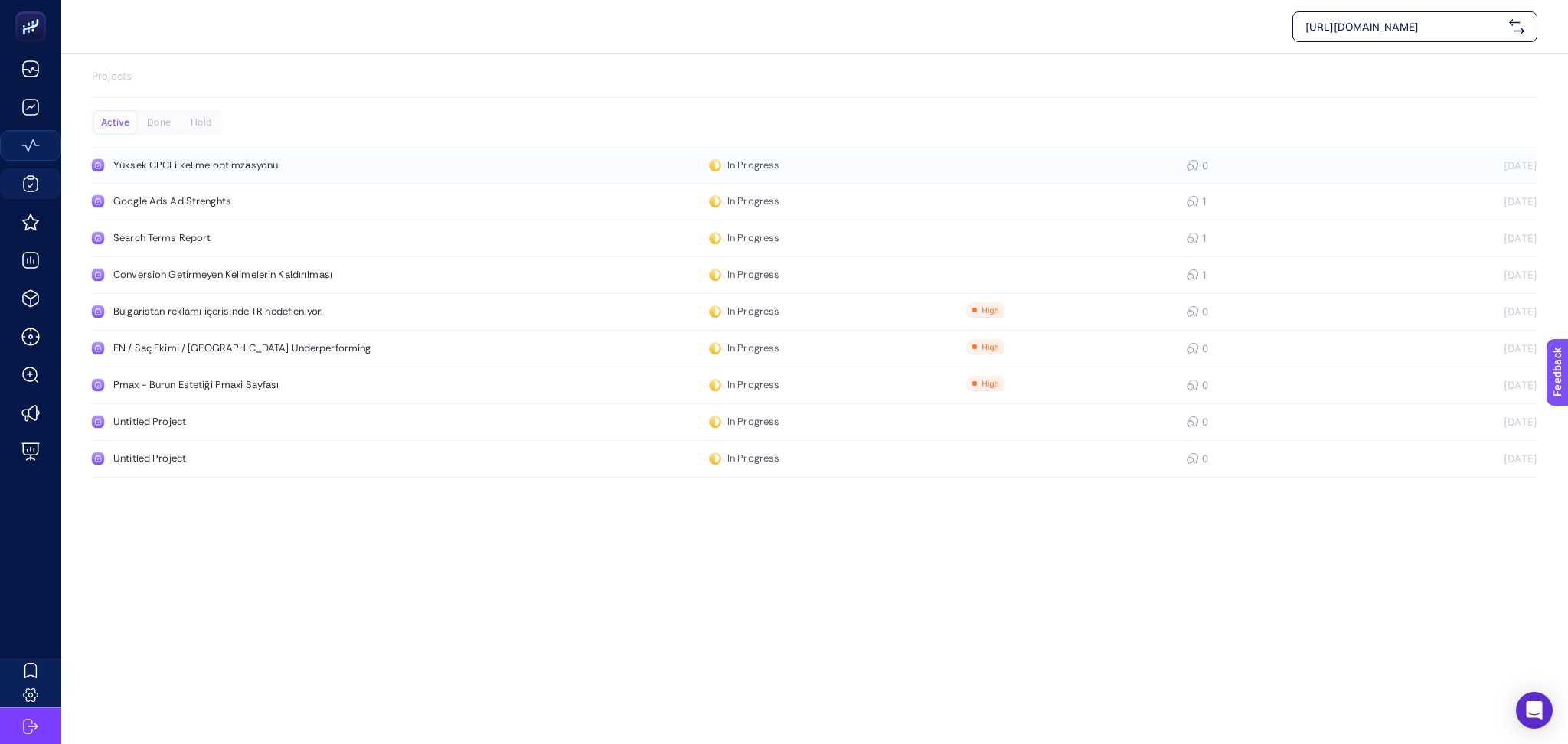
click at [270, 166] on div "Yüksek CPCLi kelime optimzasyonu" at bounding box center [290, 166] width 354 height 12
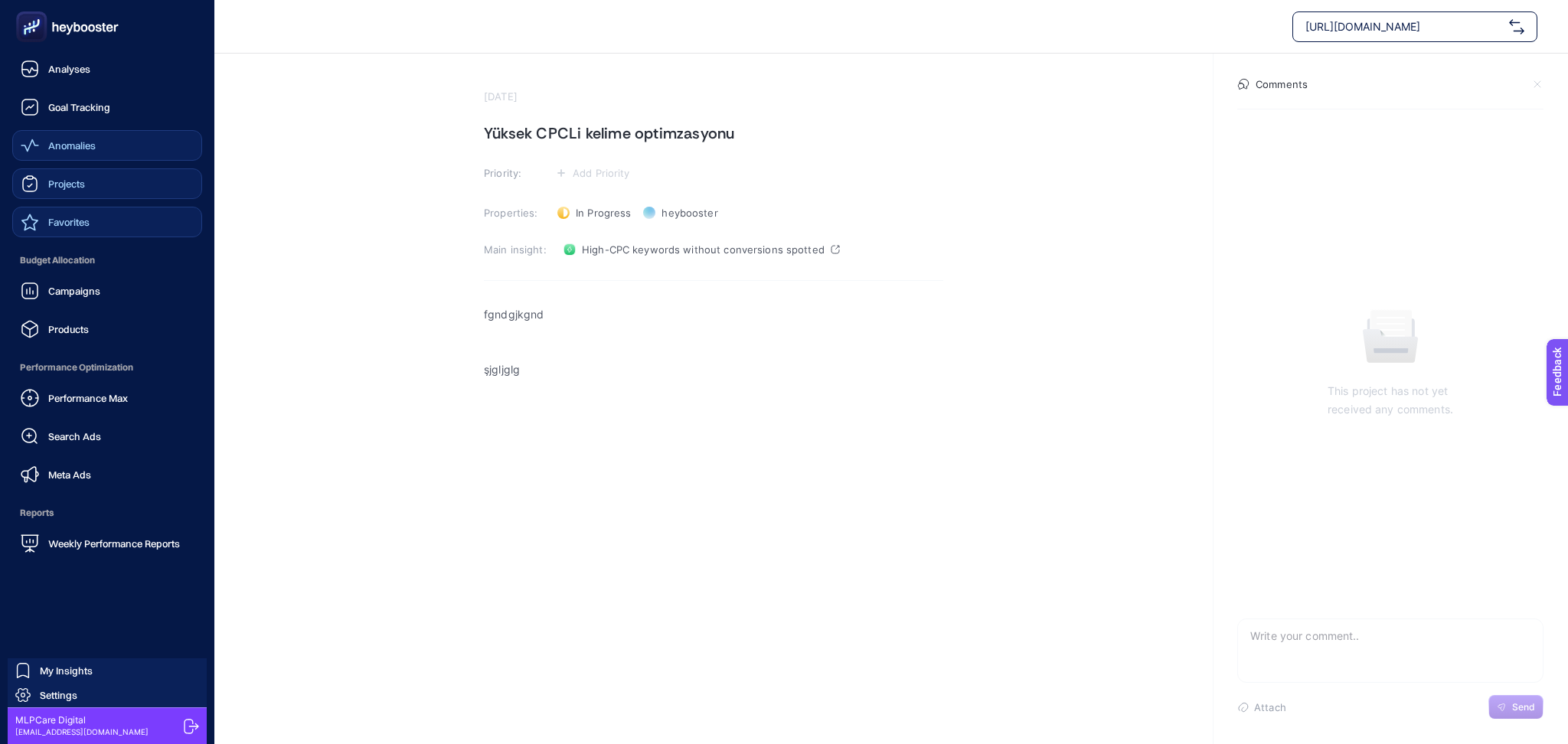
click at [74, 222] on span "Favorites" at bounding box center [68, 222] width 41 height 12
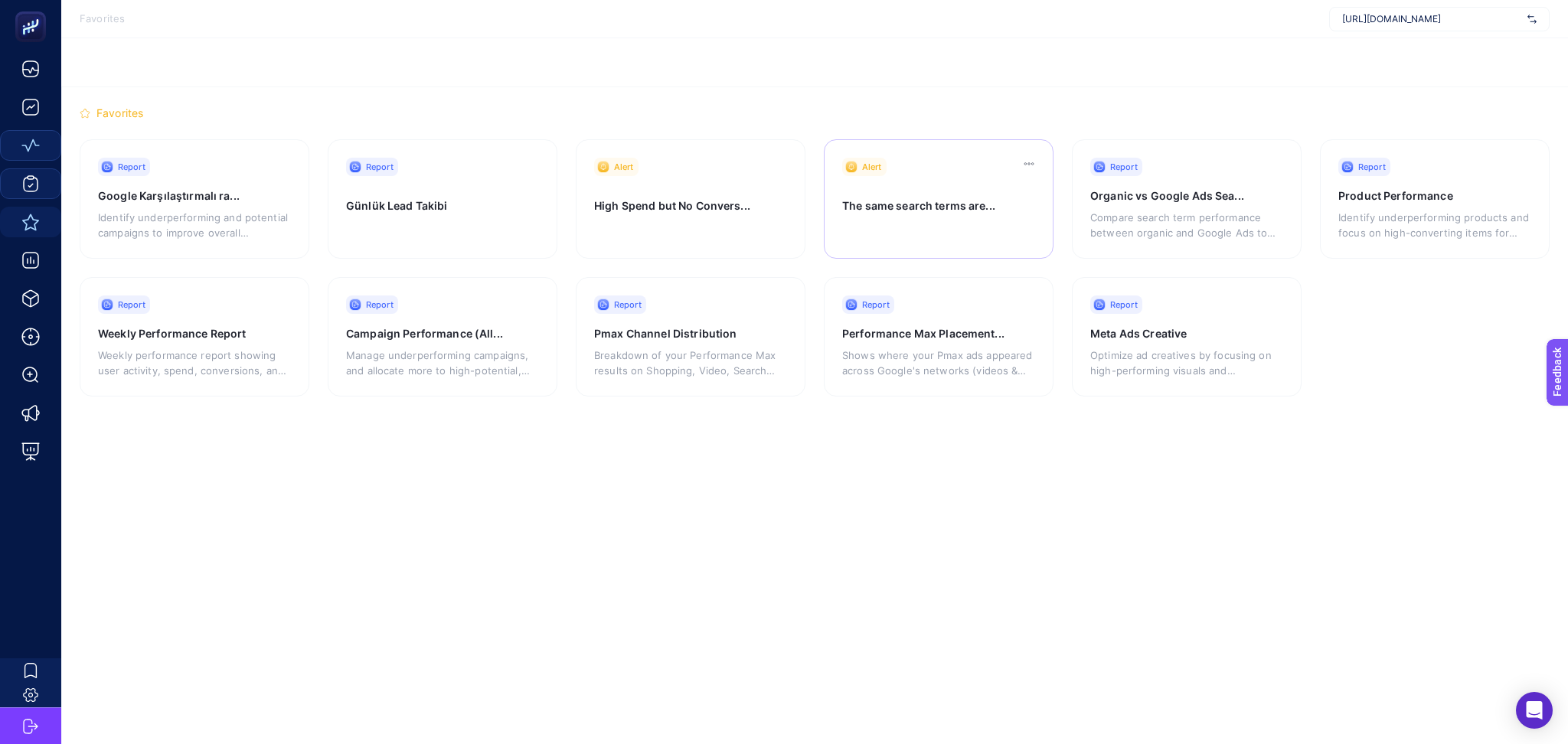
click at [944, 231] on div at bounding box center [937, 232] width 191 height 16
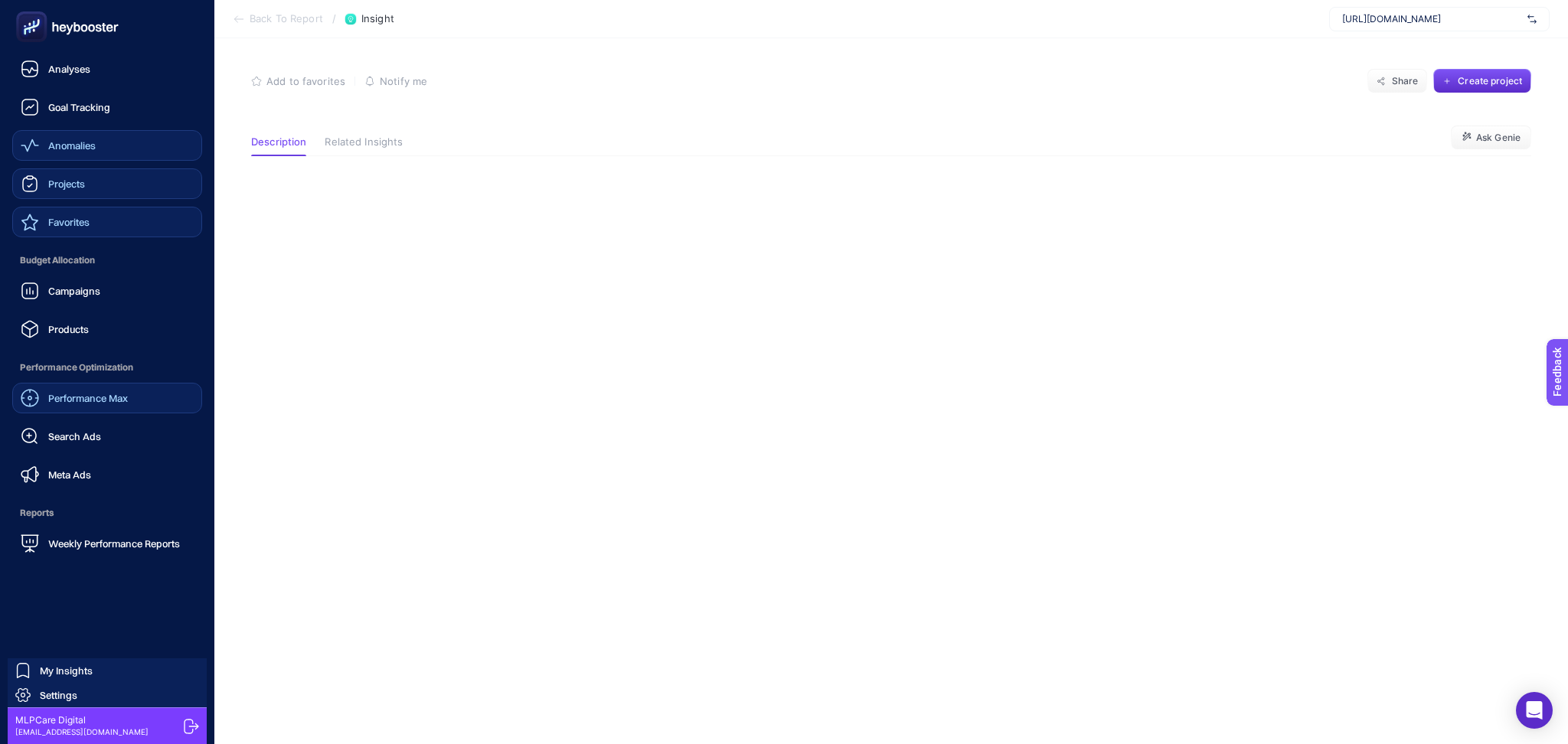
click at [125, 393] on span "Performance Max" at bounding box center [88, 398] width 80 height 12
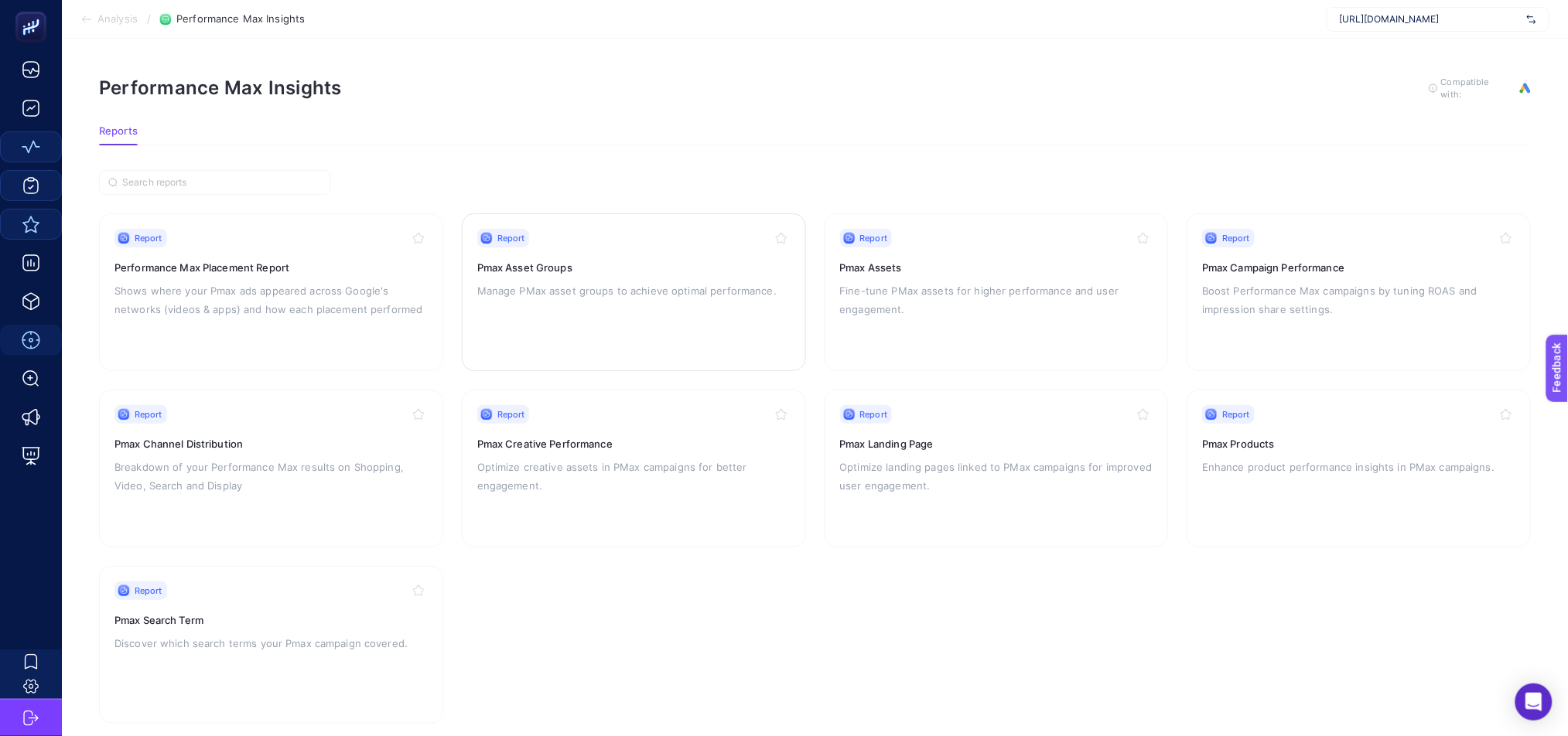
click at [641, 303] on div "Report Pmax Asset Groups Manage PMax asset groups to achieve optimal performanc…" at bounding box center [634, 293] width 313 height 127
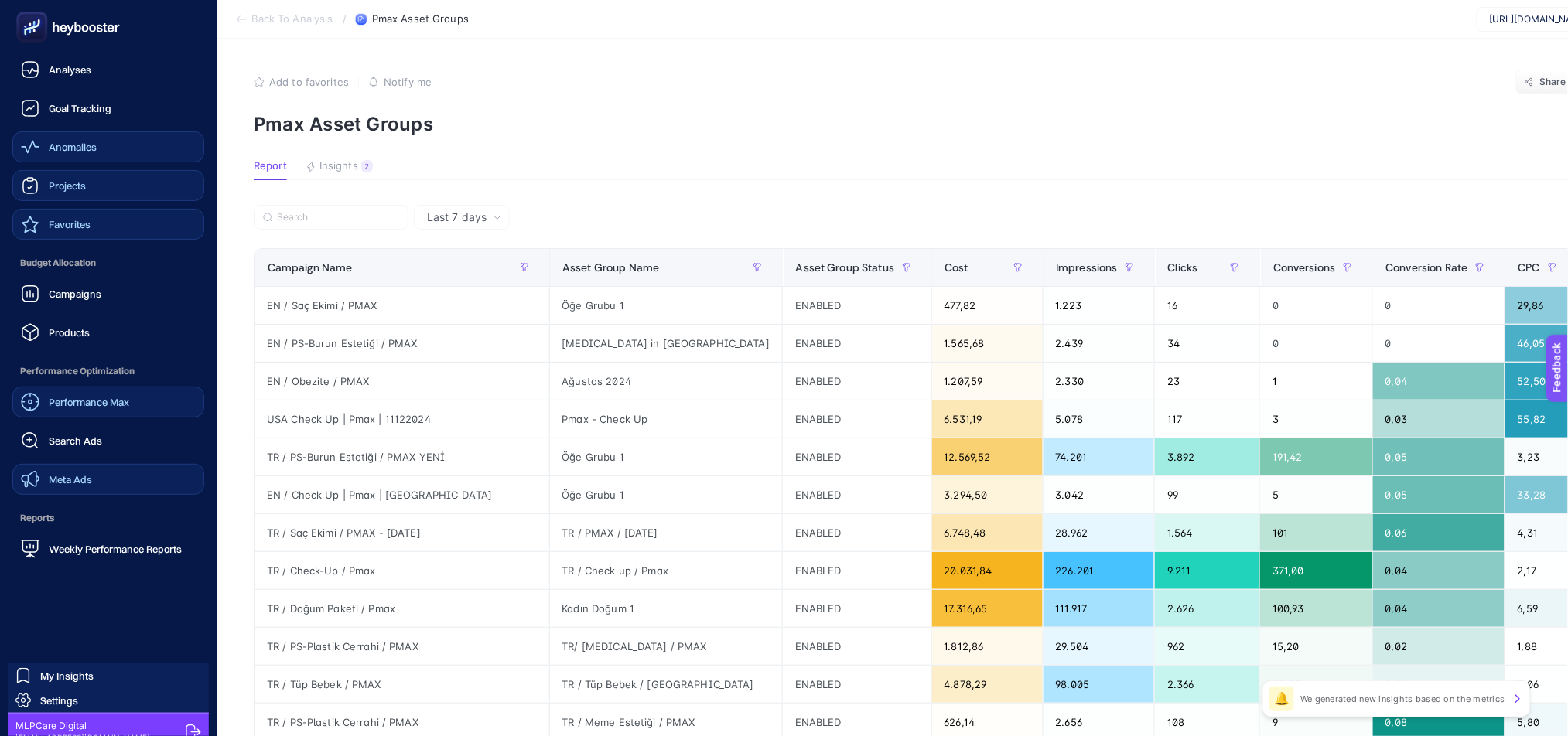
click at [63, 477] on span "Meta Ads" at bounding box center [70, 479] width 43 height 13
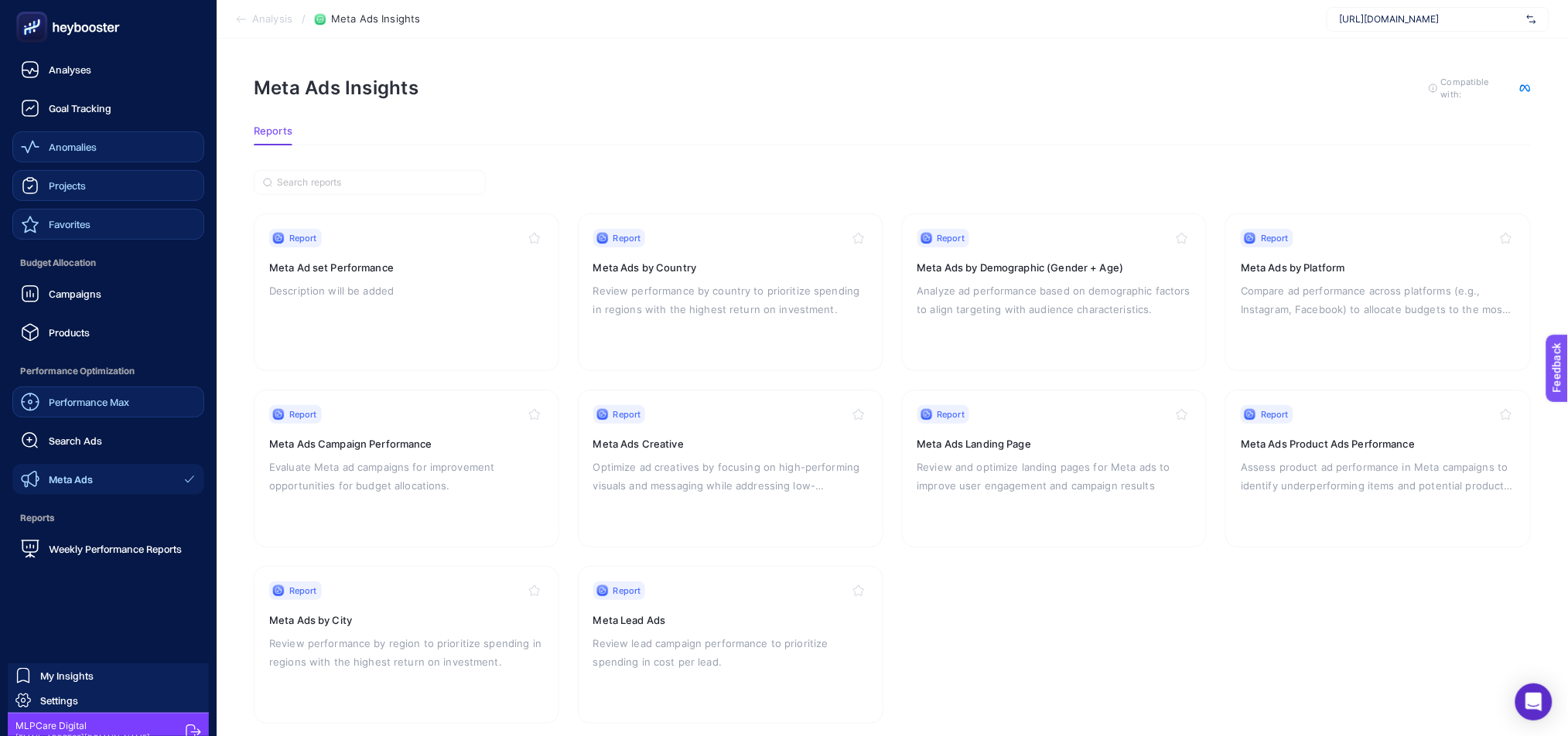
click at [81, 226] on span "Favorites" at bounding box center [69, 224] width 41 height 13
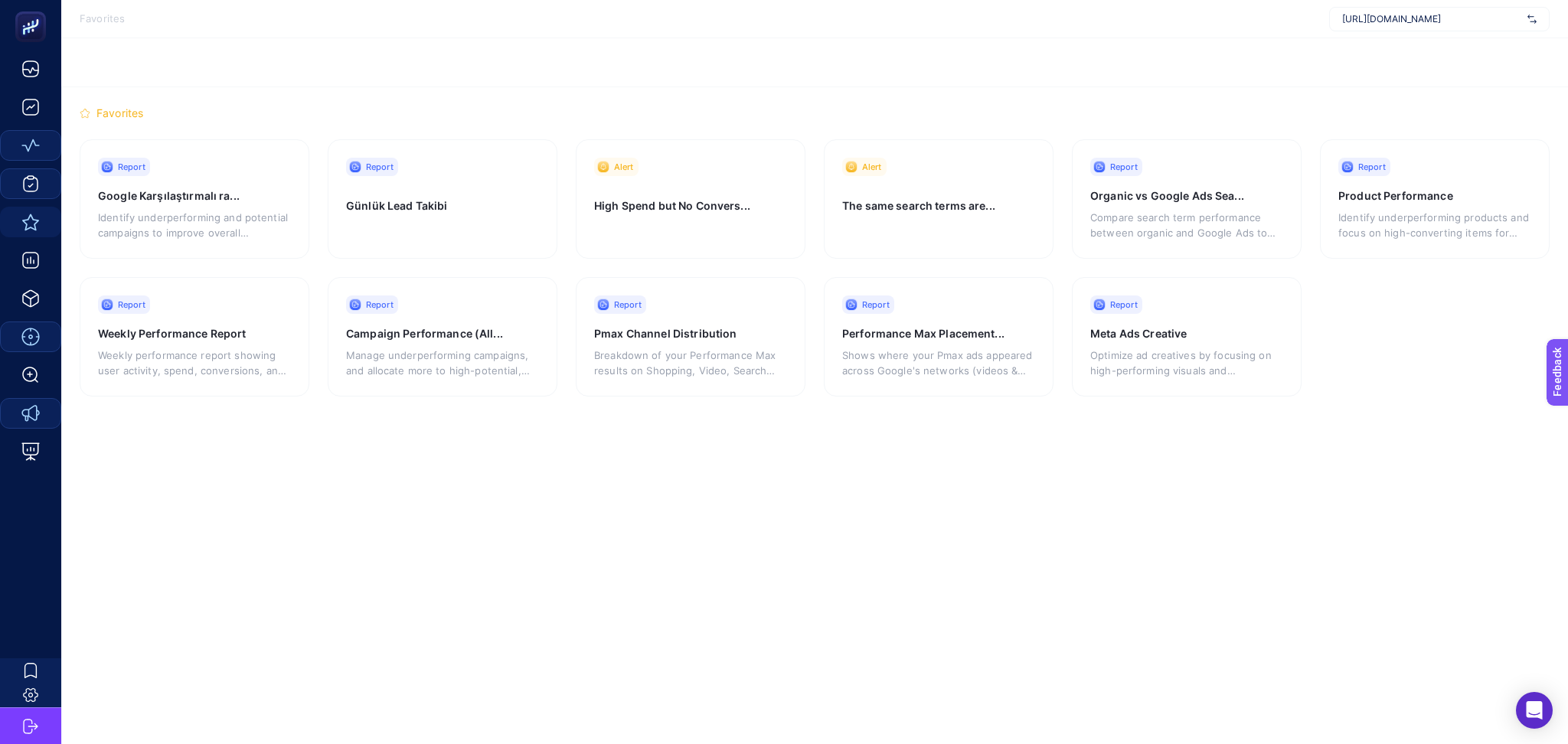
click at [956, 232] on div at bounding box center [937, 232] width 191 height 16
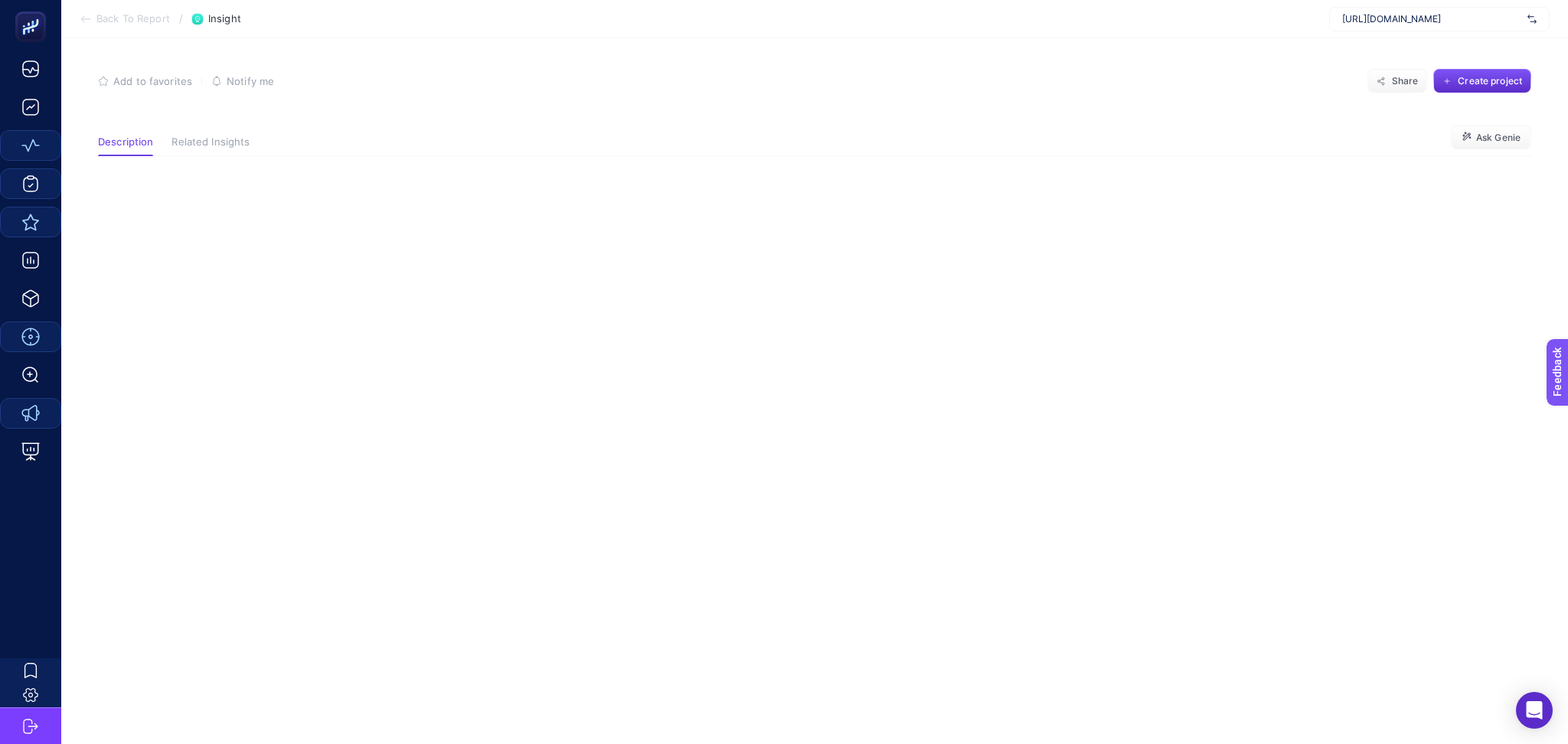
click at [198, 136] on span "Related Insights" at bounding box center [210, 142] width 78 height 12
click at [136, 140] on span "Description" at bounding box center [126, 142] width 55 height 12
click at [1501, 138] on span "Ask Genie" at bounding box center [1498, 138] width 44 height 12
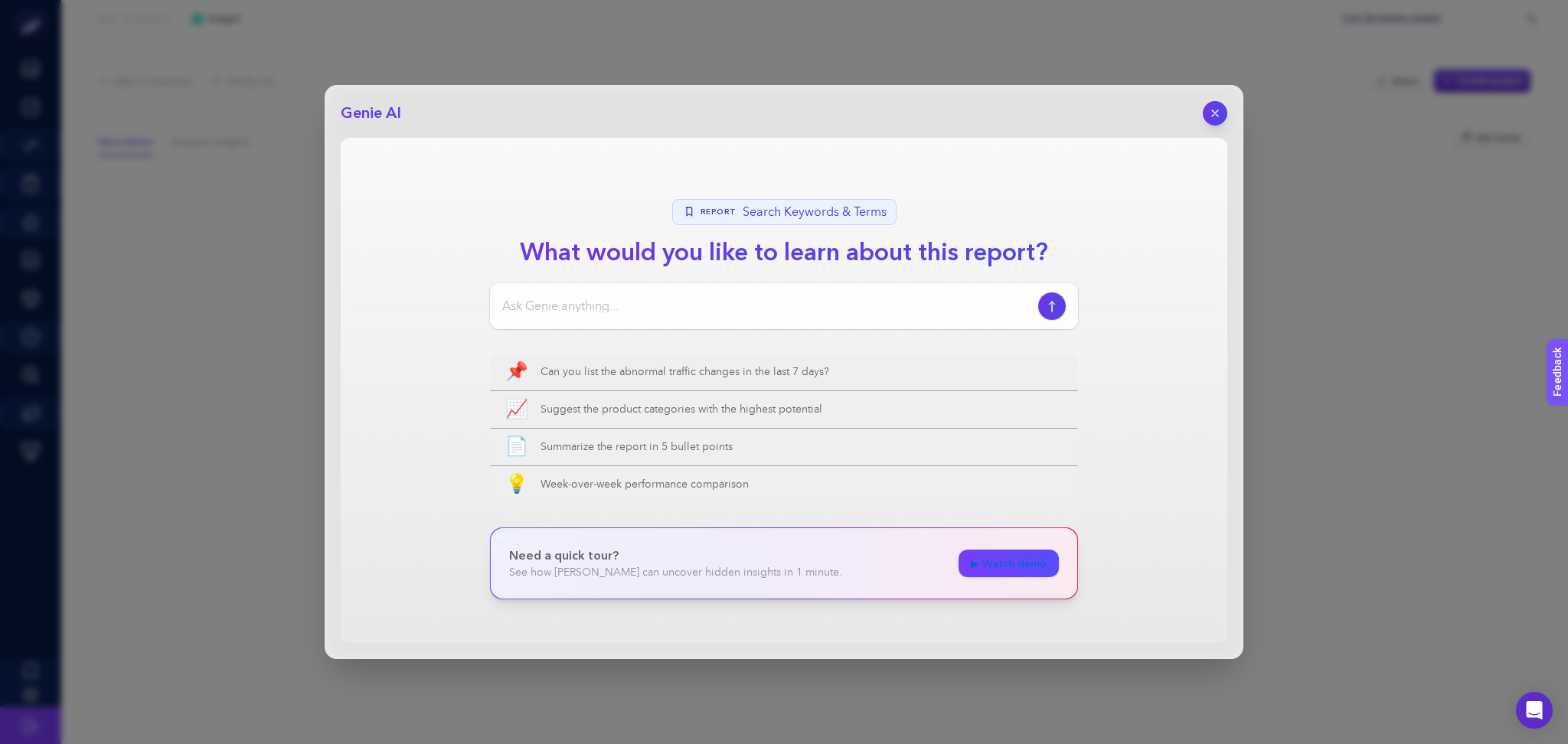
click at [1043, 566] on link "▶ Watch demo" at bounding box center [1009, 564] width 100 height 28
click at [763, 454] on span "Summarize the report in 5 bullet points" at bounding box center [802, 447] width 522 height 15
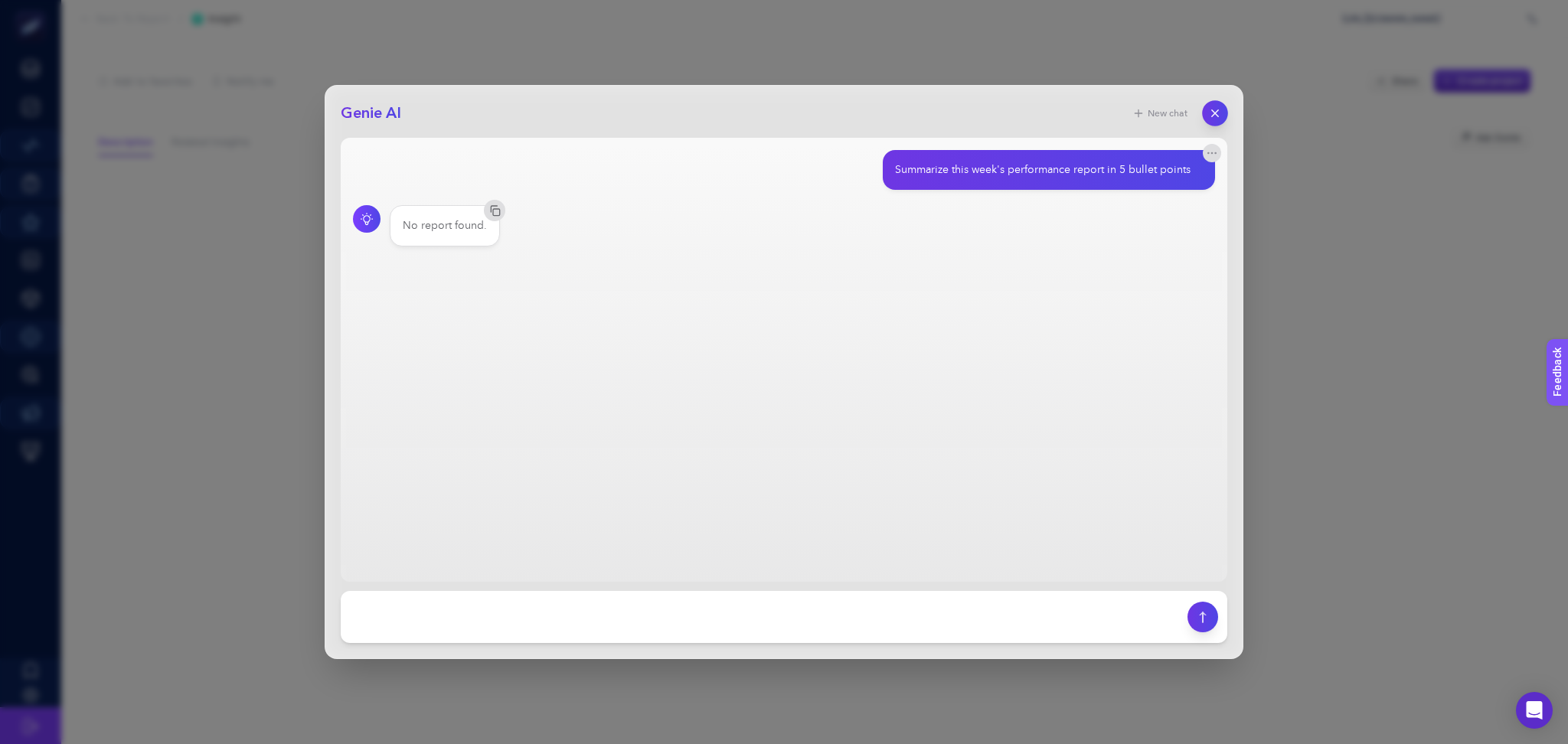
click at [1211, 122] on button "button" at bounding box center [1216, 113] width 26 height 26
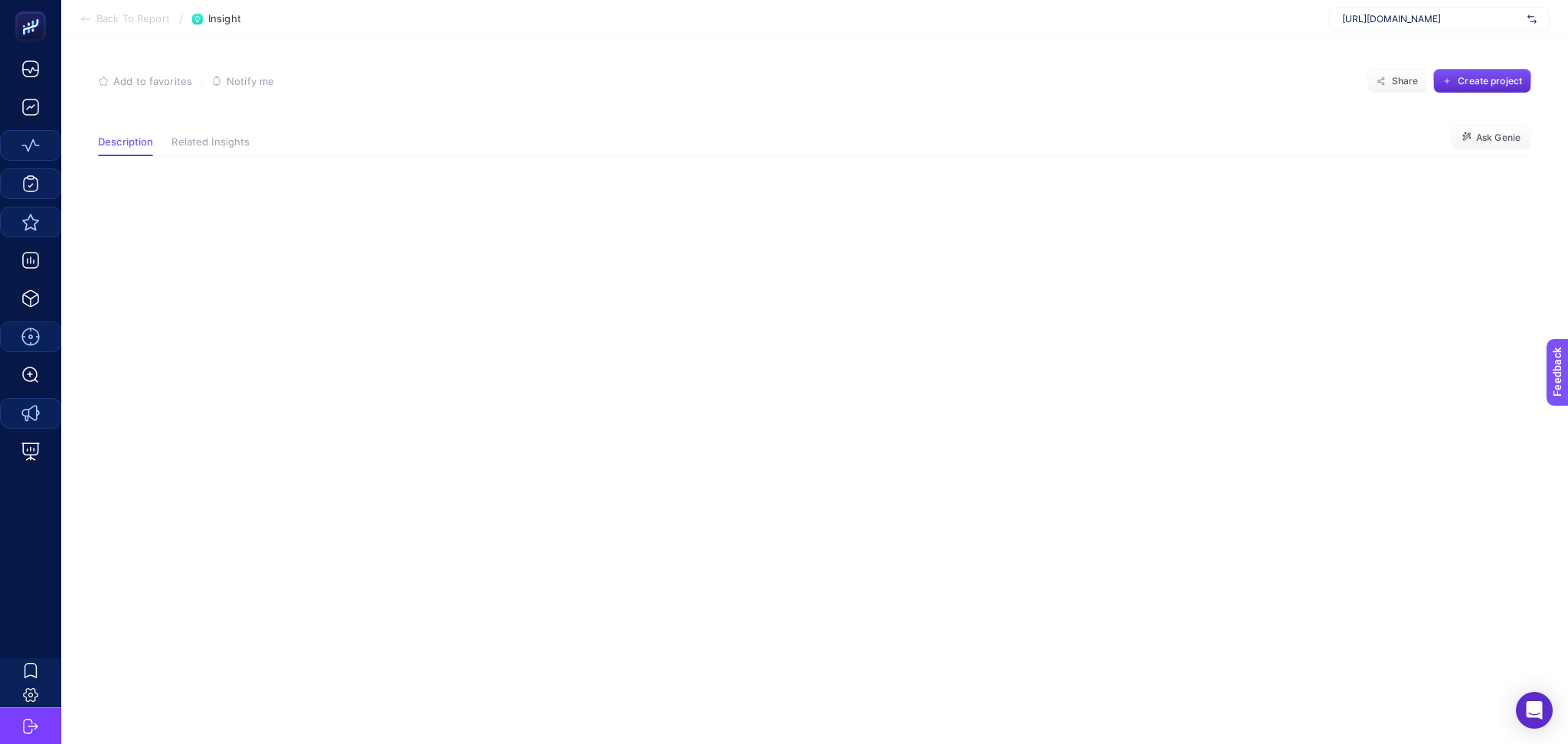
click at [216, 152] on button "Related Insights" at bounding box center [210, 146] width 78 height 20
click at [110, 13] on span "Back To Report" at bounding box center [133, 19] width 74 height 12
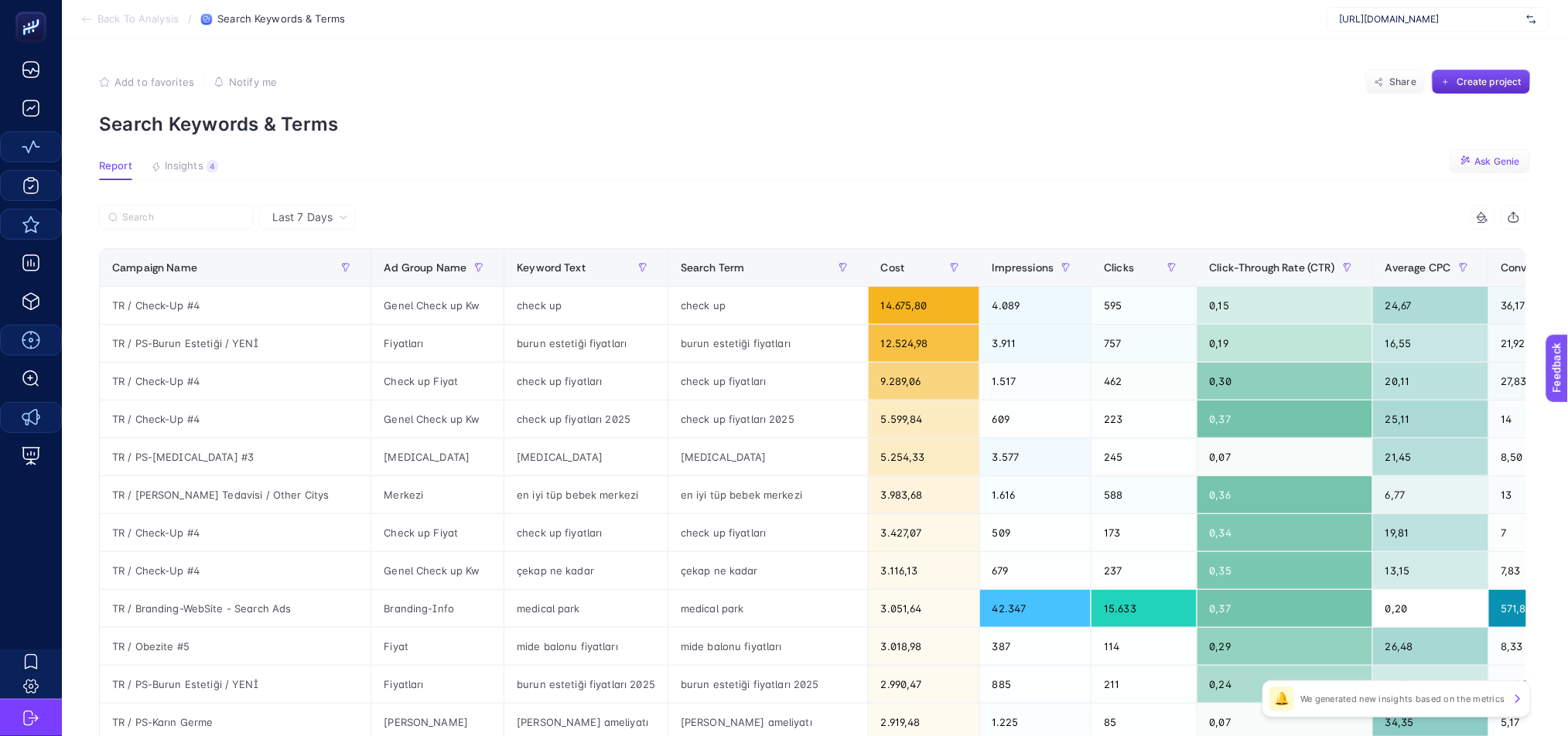
click at [1483, 159] on button "Ask Genie" at bounding box center [1490, 162] width 81 height 25
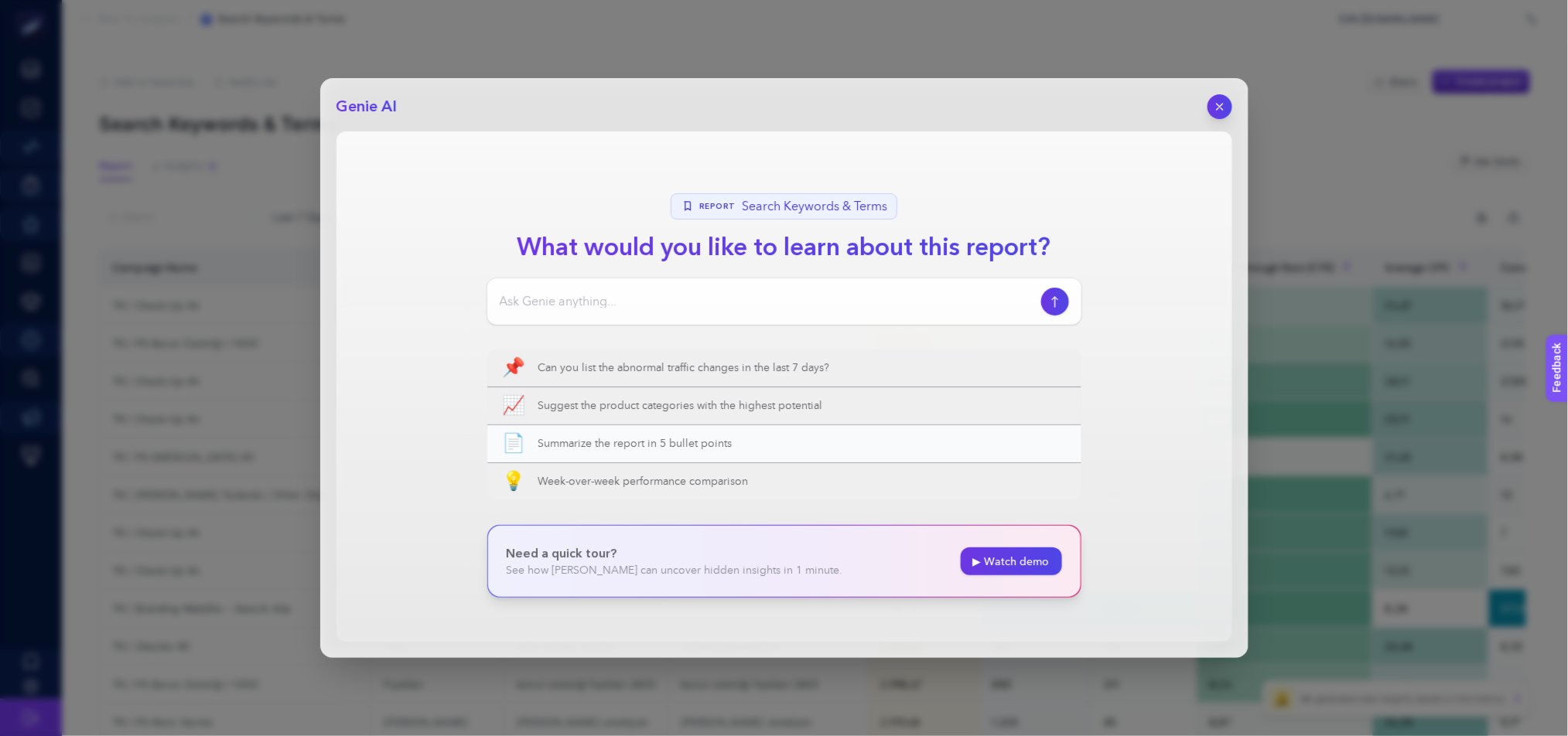
click at [946, 449] on span "Summarize the report in 5 bullet points" at bounding box center [802, 444] width 527 height 16
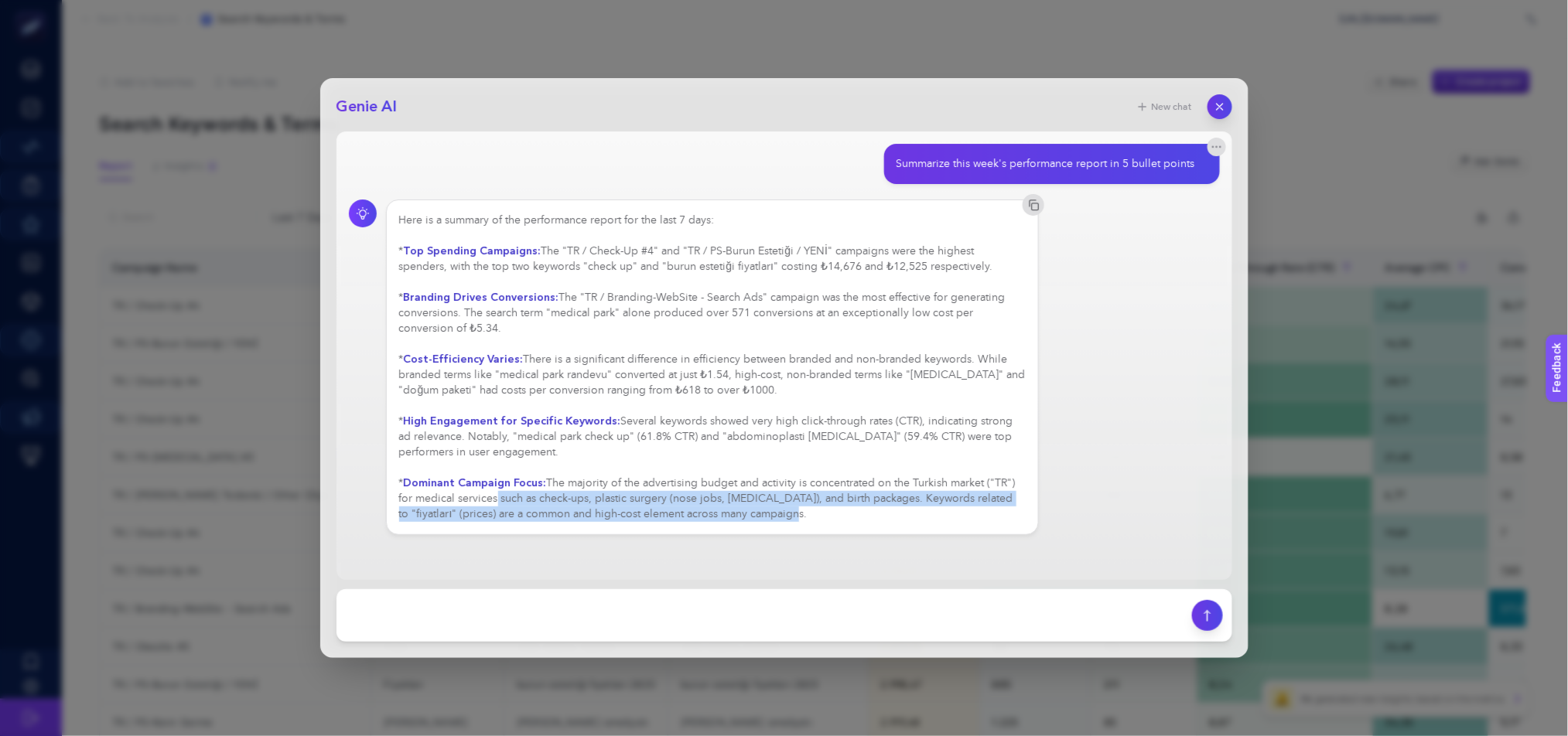
drag, startPoint x: 494, startPoint y: 508, endPoint x: 859, endPoint y: 516, distance: 365.1
click at [859, 516] on div "Here is a summary of the performance report for the last 7 days: * Top Spending…" at bounding box center [713, 367] width 628 height 309
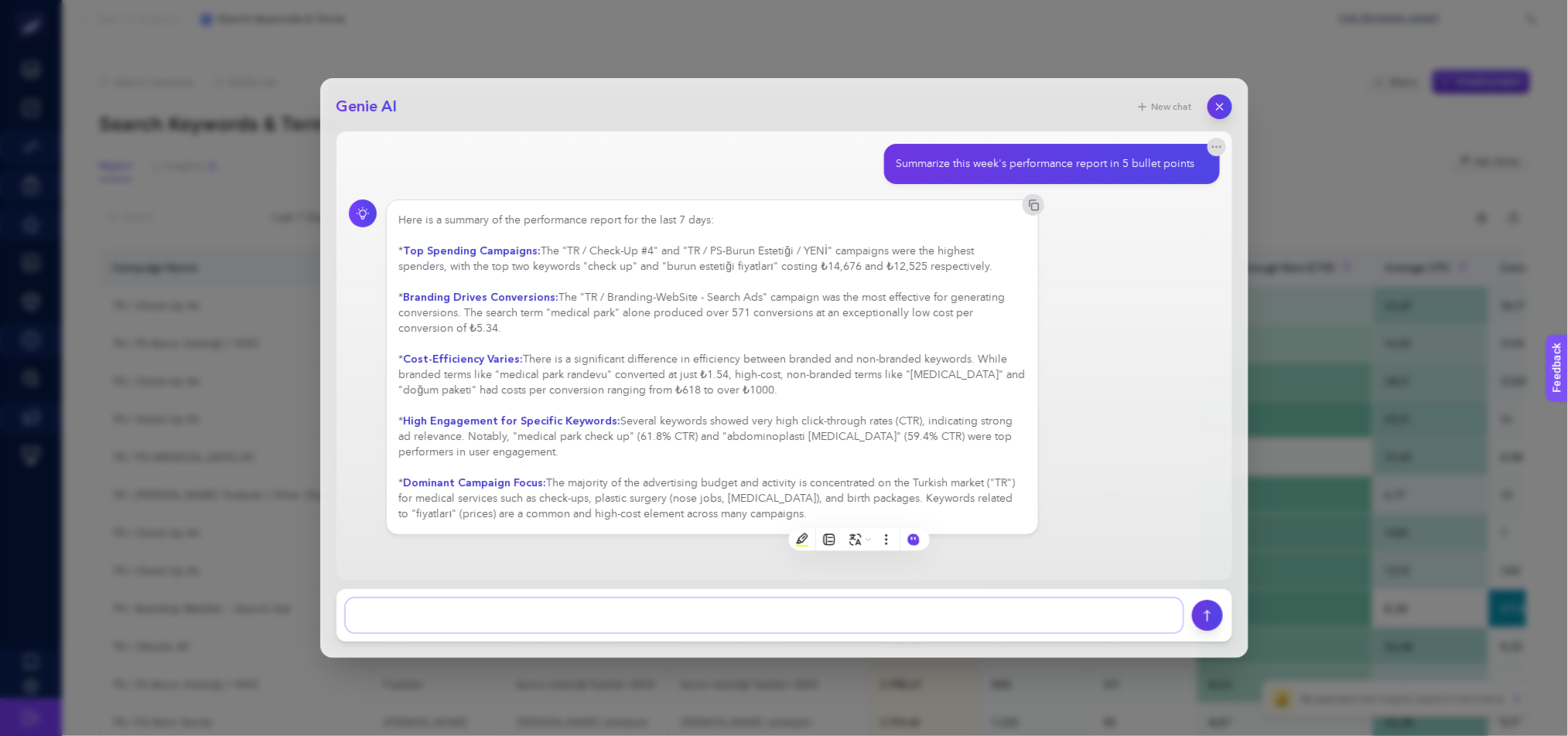
click at [558, 621] on textarea at bounding box center [764, 615] width 837 height 34
type textarea "what would be your advice to optimize"
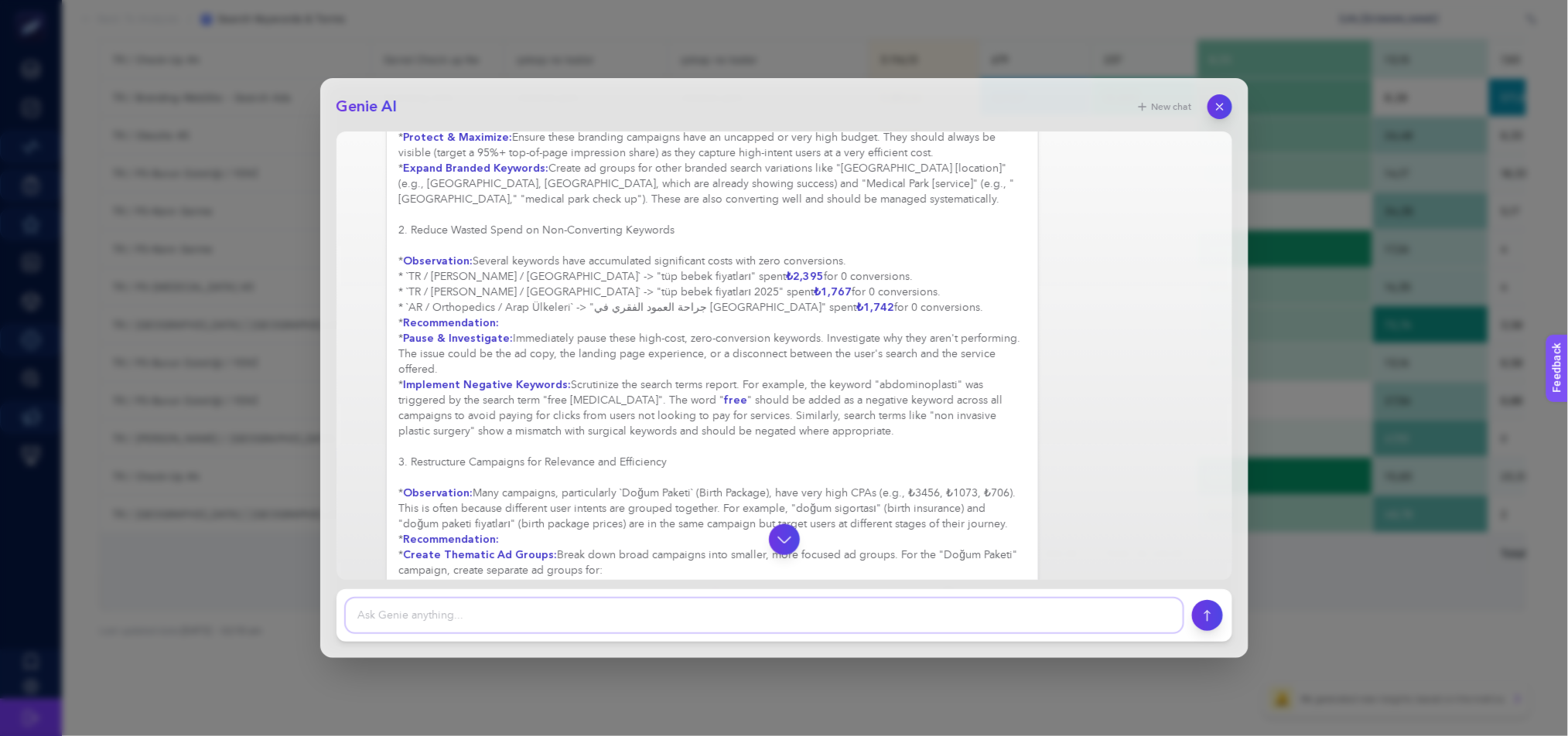
scroll to position [616, 0]
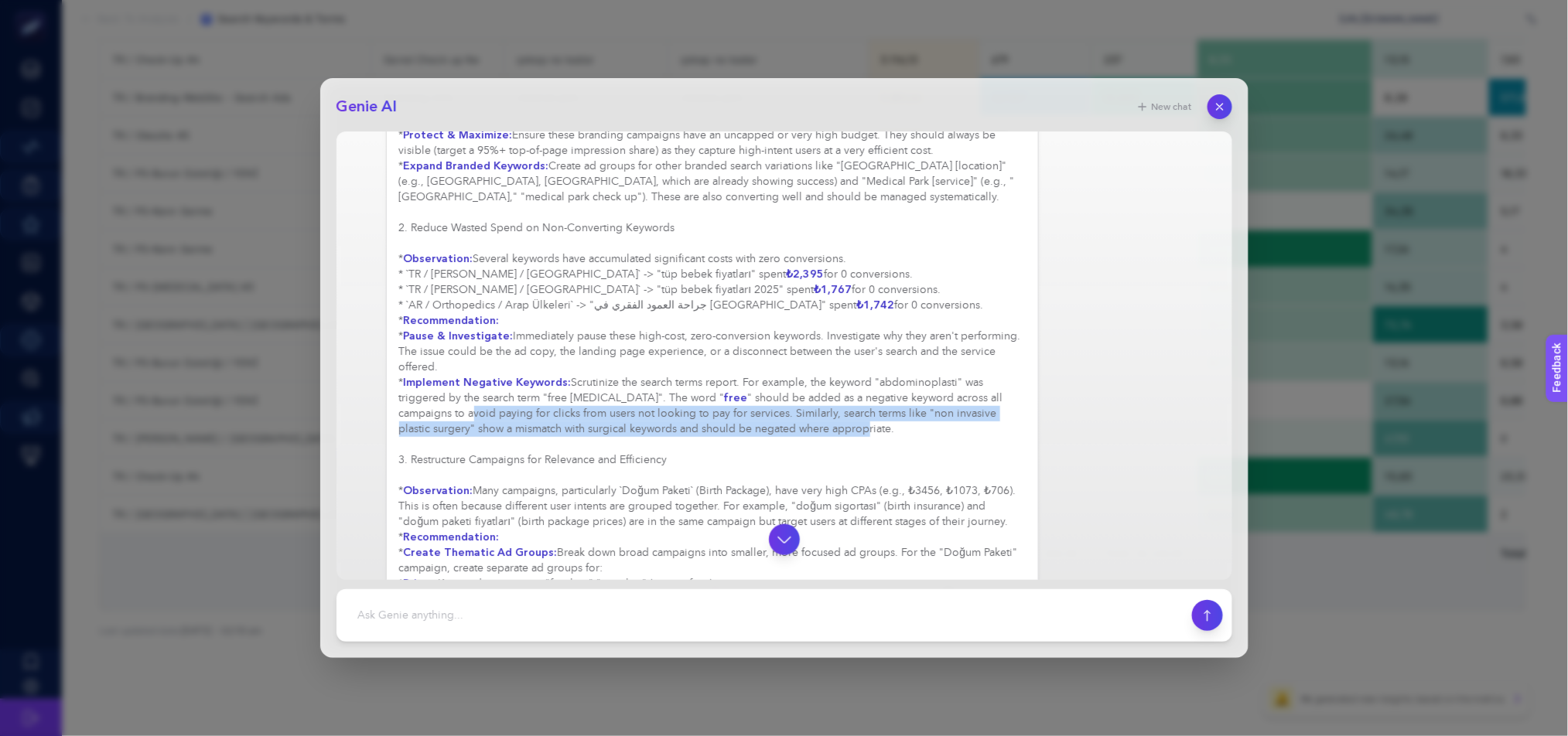
drag, startPoint x: 476, startPoint y: 425, endPoint x: 868, endPoint y: 443, distance: 392.4
click at [868, 443] on div "Based on the performance report, here is my advice for optimization, broken dow…" at bounding box center [713, 491] width 628 height 975
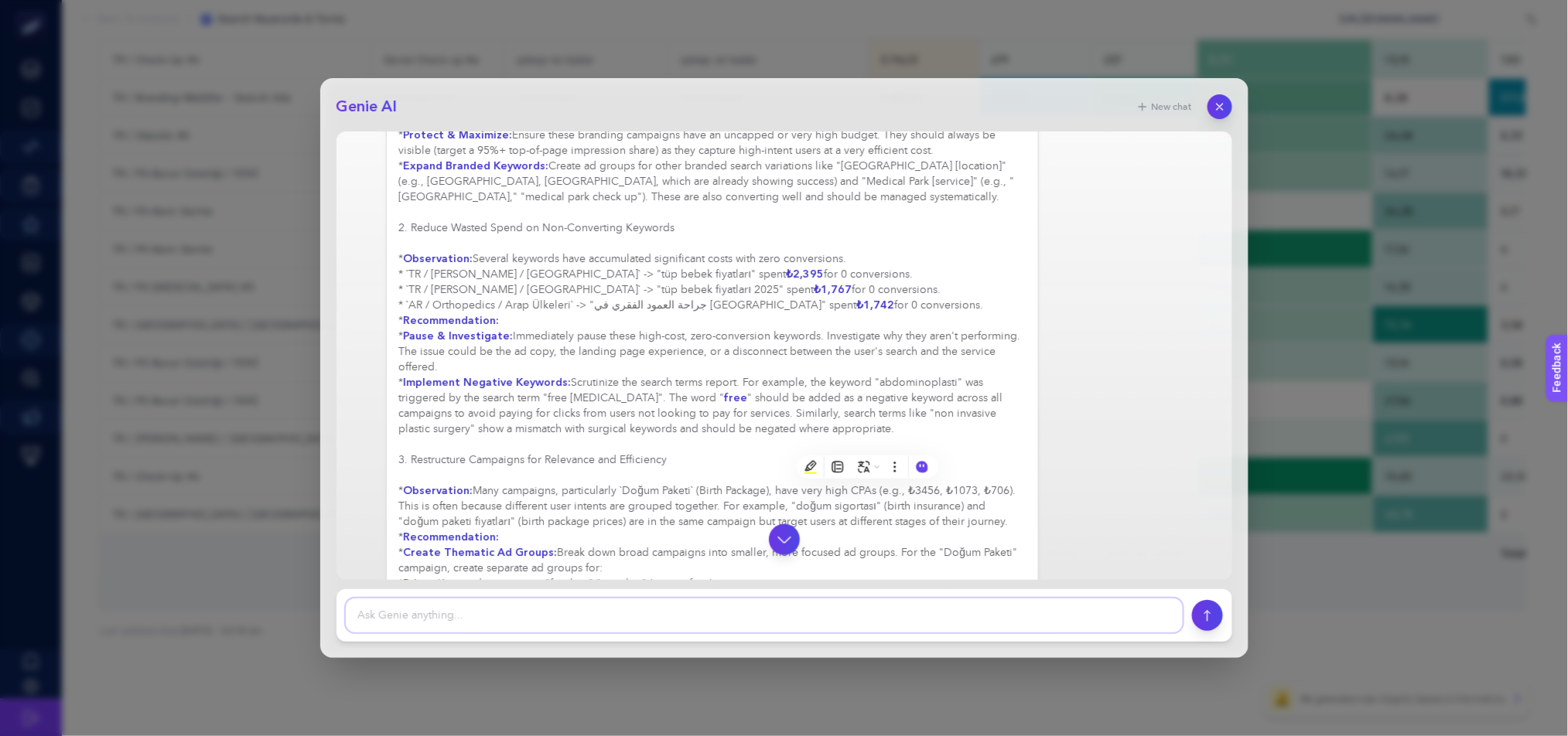
click at [639, 609] on textarea at bounding box center [764, 615] width 837 height 34
type textarea "can you advise me a full list for negative keywords considering last 30 days da…"
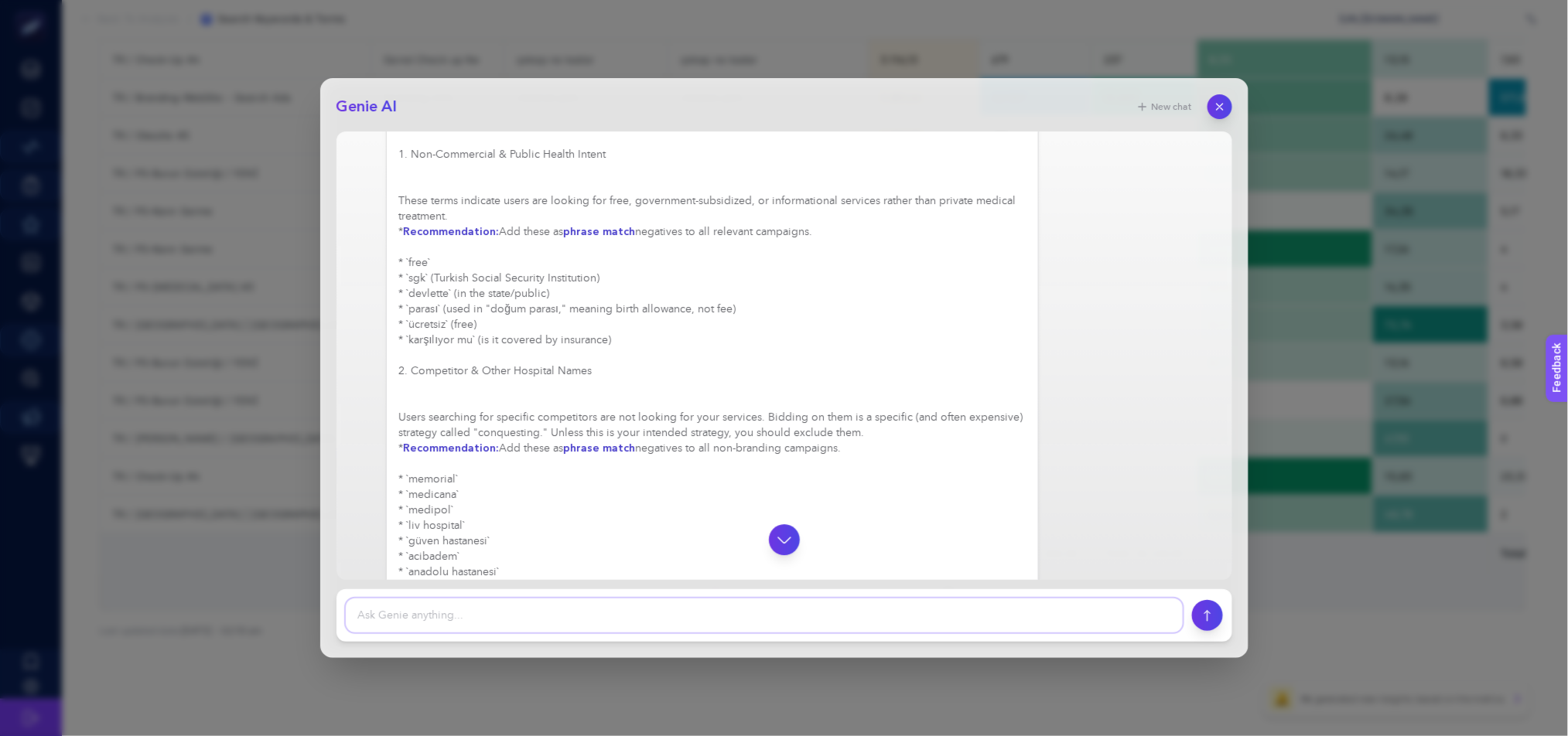
scroll to position [1661, 0]
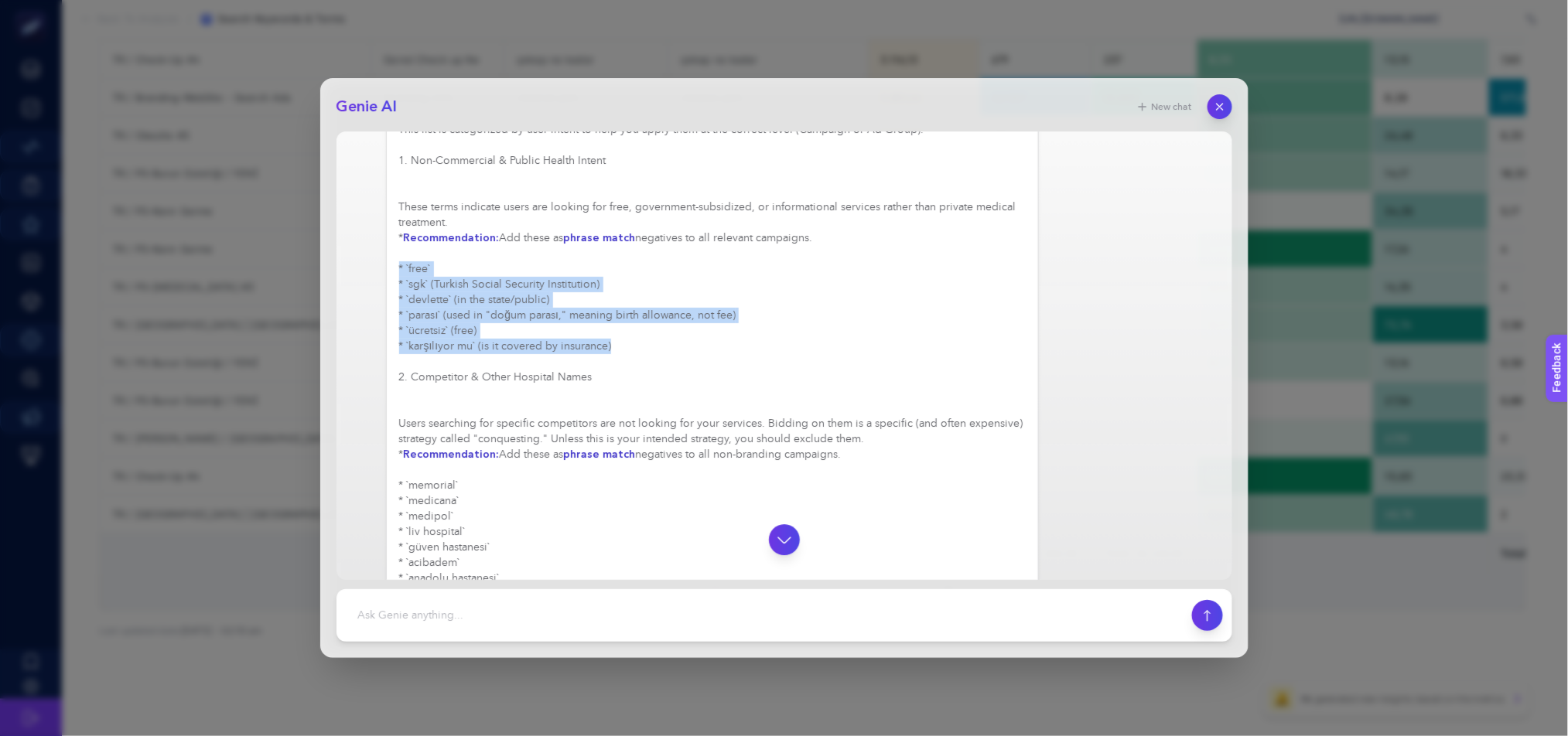
drag, startPoint x: 609, startPoint y: 359, endPoint x: 397, endPoint y: 282, distance: 225.6
copy div "* `free` * `sgk` (Turkish Social Security Institution) * `devlette` (in the sta…"
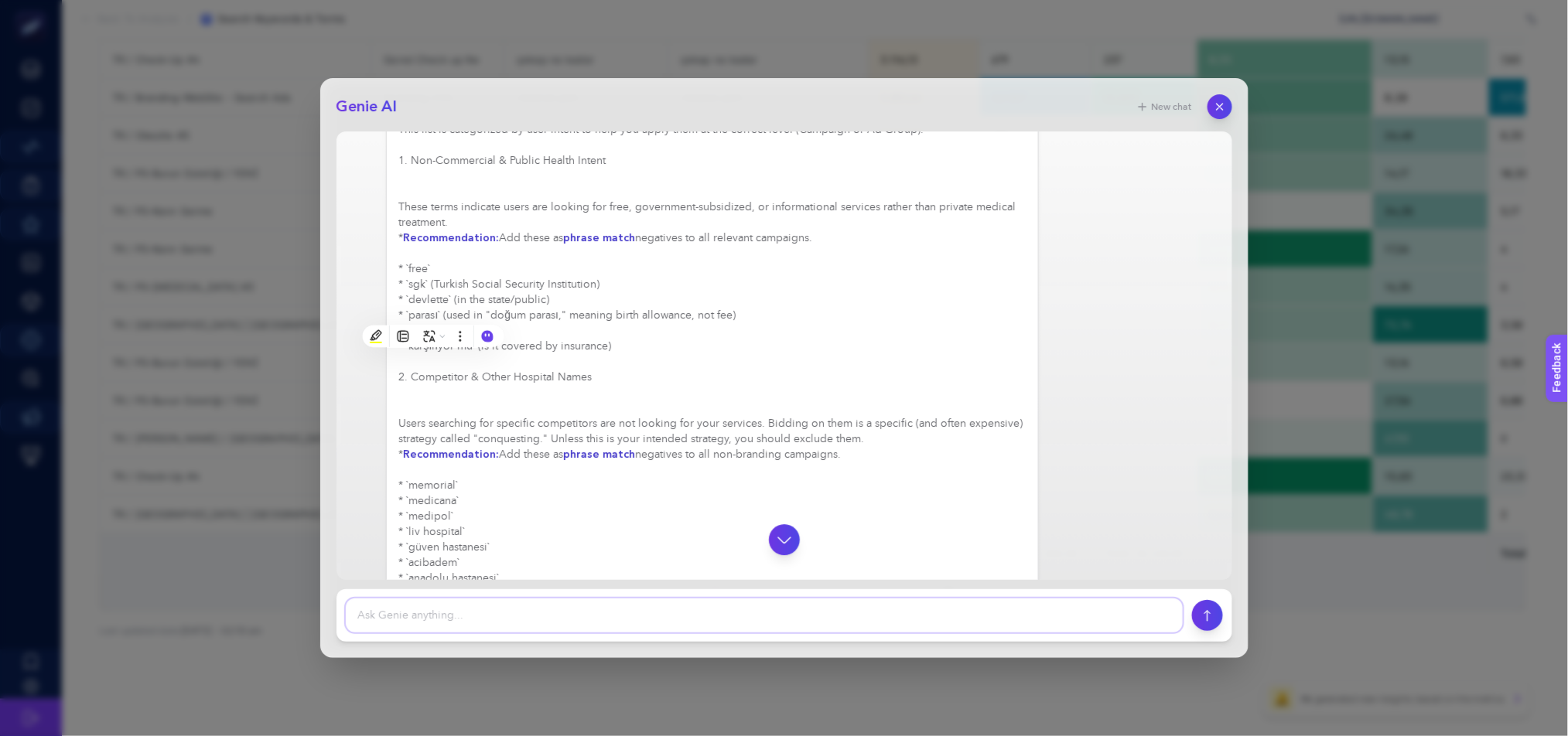
click at [728, 616] on textarea at bounding box center [764, 615] width 837 height 34
type textarea "r"
type textarea "can you check from competitor list which one is bringing revenue which is not"
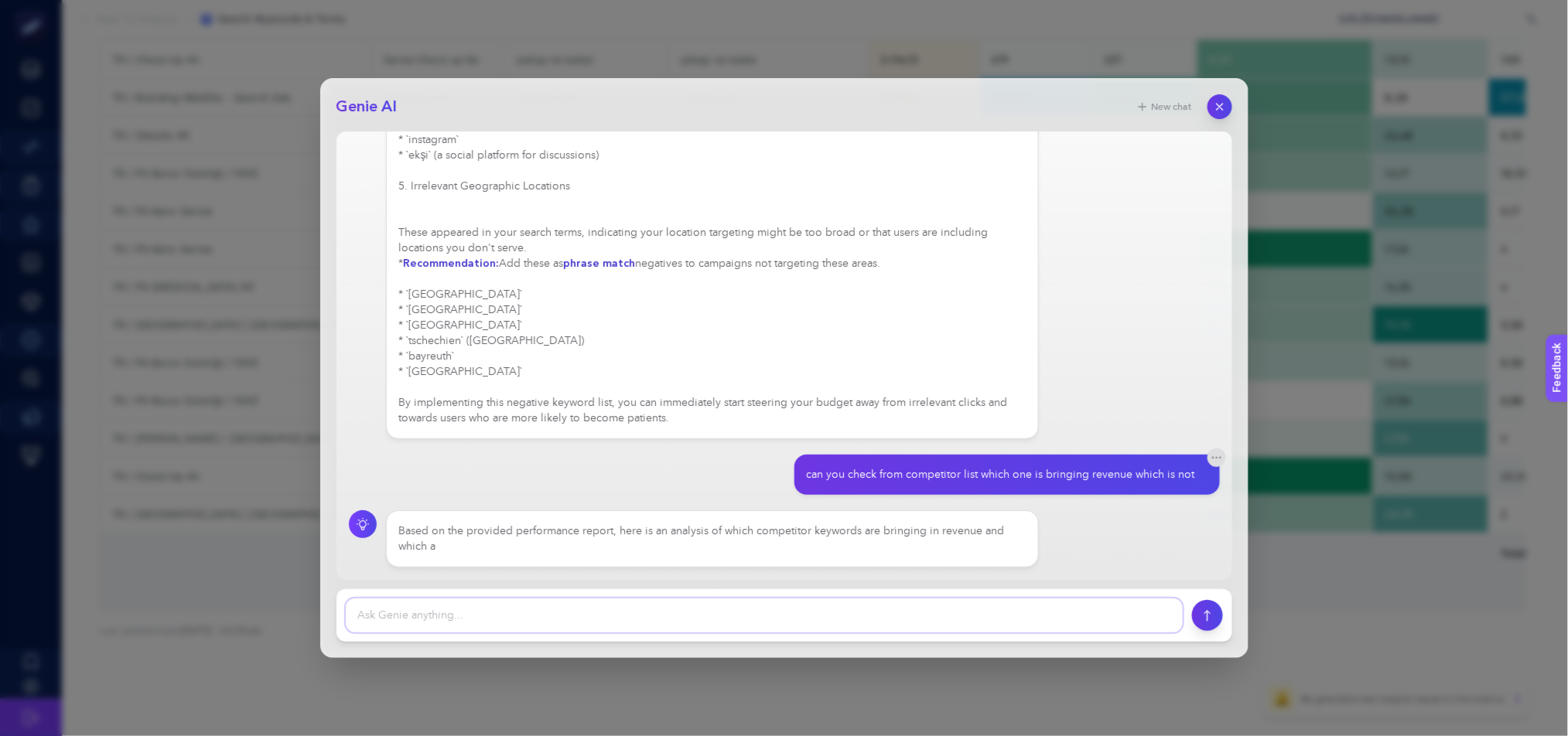
scroll to position [2974, 0]
